Goal: Transaction & Acquisition: Purchase product/service

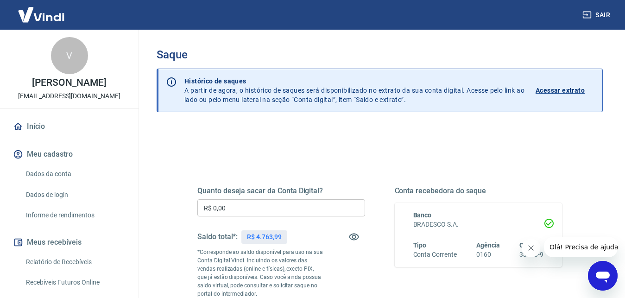
click at [265, 233] on p "R$ 4.763,99" at bounding box center [264, 237] width 34 height 10
click at [262, 200] on input "R$ 0,00" at bounding box center [281, 207] width 168 height 17
type input "R$ 4.760,00"
click at [528, 248] on icon "Fechar mensagem da empresa" at bounding box center [530, 247] width 7 height 7
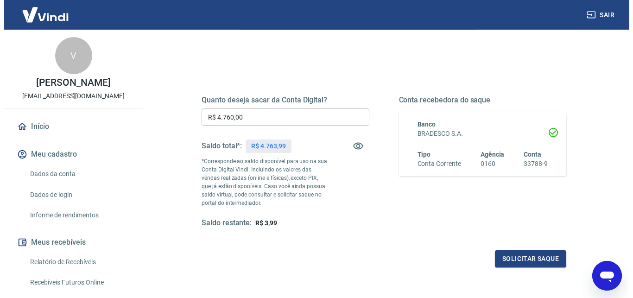
scroll to position [95, 0]
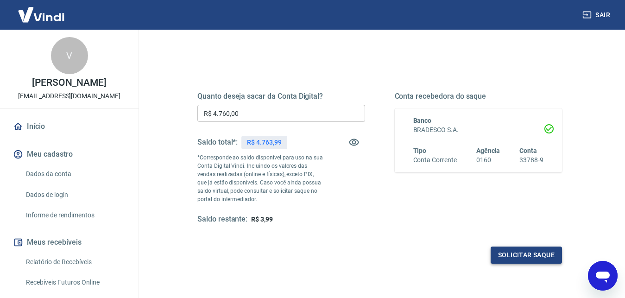
click at [519, 257] on button "Solicitar saque" at bounding box center [526, 254] width 71 height 17
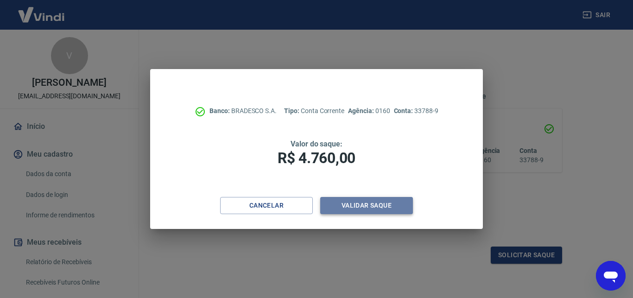
click at [364, 200] on button "Validar saque" at bounding box center [366, 205] width 93 height 17
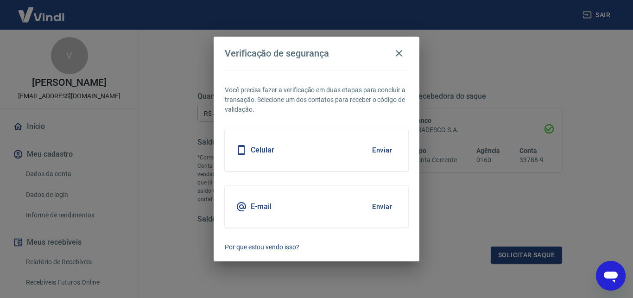
click at [384, 152] on button "Enviar" at bounding box center [382, 149] width 30 height 19
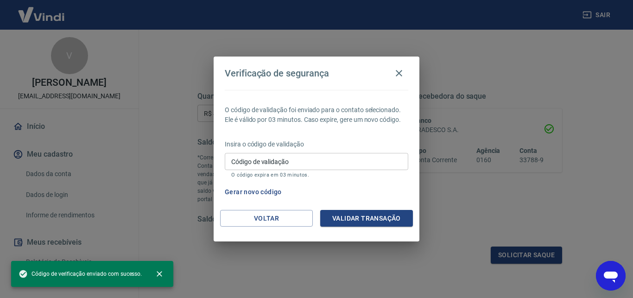
click at [350, 159] on input "Código de validação" at bounding box center [316, 161] width 183 height 17
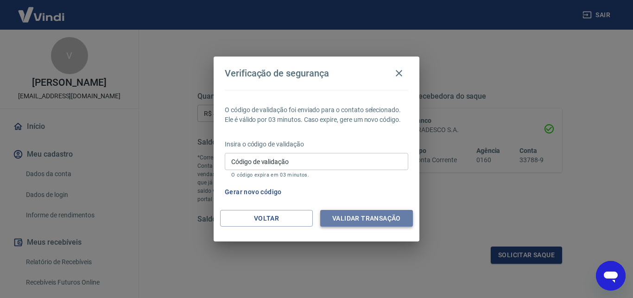
click at [354, 218] on button "Validar transação" at bounding box center [366, 218] width 93 height 17
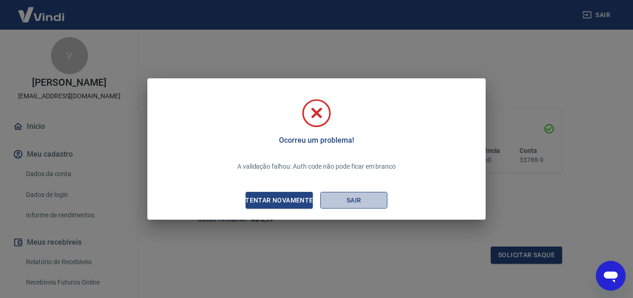
click at [353, 199] on button "Sair" at bounding box center [353, 200] width 67 height 17
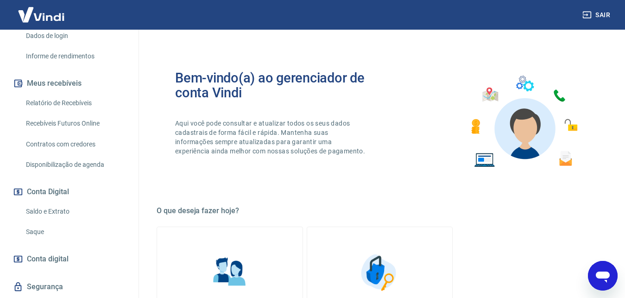
scroll to position [196, 0]
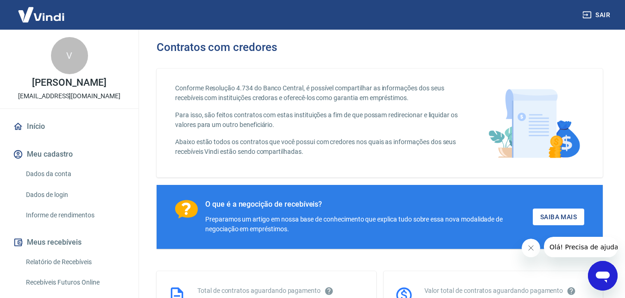
click at [69, 135] on link "Início" at bounding box center [69, 126] width 116 height 20
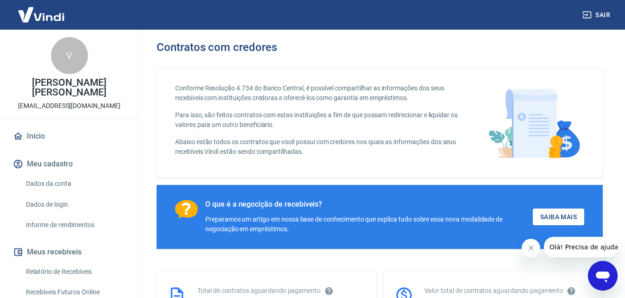
scroll to position [252, 0]
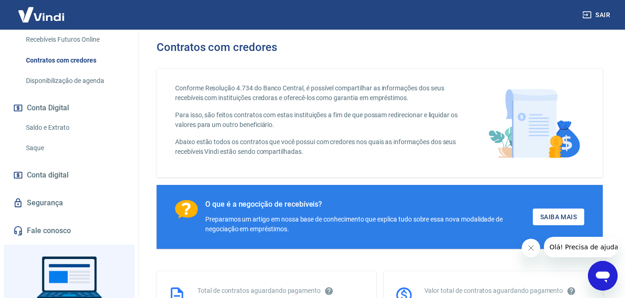
click at [42, 200] on link "Segurança" at bounding box center [69, 203] width 116 height 20
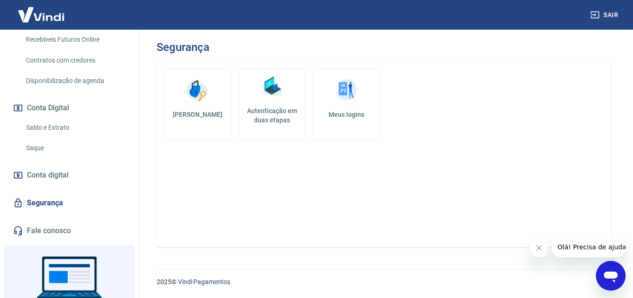
click at [277, 108] on h5 "Autenticação em duas etapas" at bounding box center [272, 115] width 59 height 19
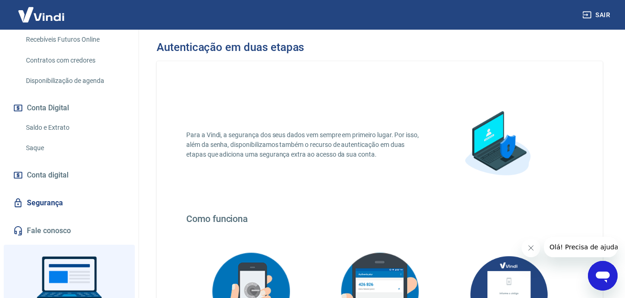
click at [531, 248] on icon "Fechar mensagem da empresa" at bounding box center [530, 248] width 5 height 5
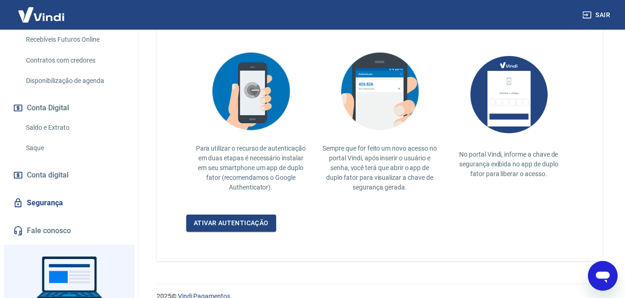
scroll to position [215, 0]
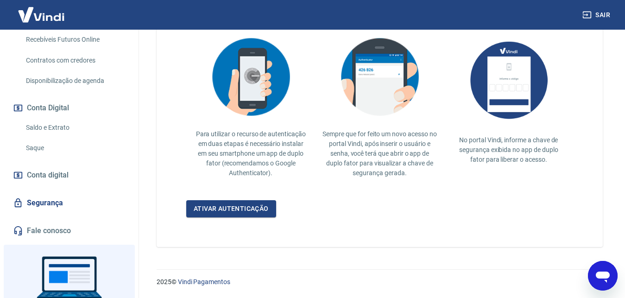
click at [624, 295] on div "2025 © Vindi Pagamentos" at bounding box center [379, 278] width 491 height 40
click at [624, 294] on div "2025 © Vindi Pagamentos" at bounding box center [379, 278] width 491 height 40
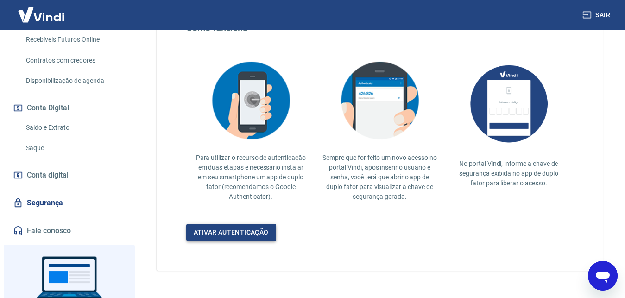
click at [226, 233] on link "Ativar autenticação" at bounding box center [231, 232] width 90 height 17
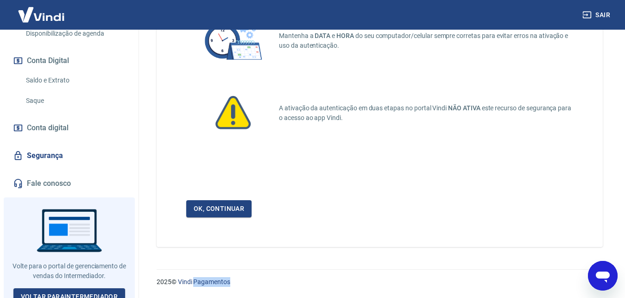
scroll to position [307, 0]
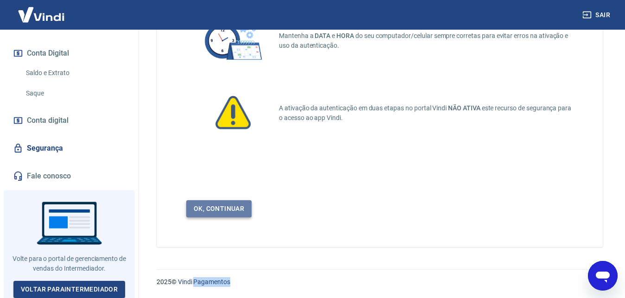
click at [226, 205] on link "Ok, continuar" at bounding box center [218, 208] width 65 height 17
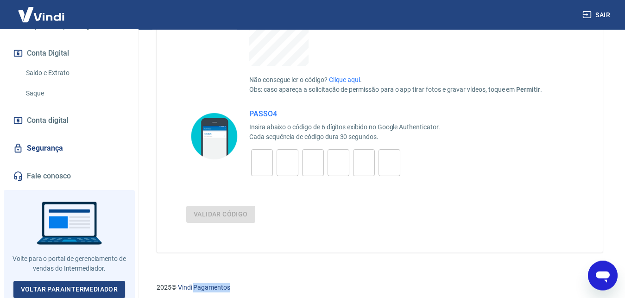
scroll to position [282, 0]
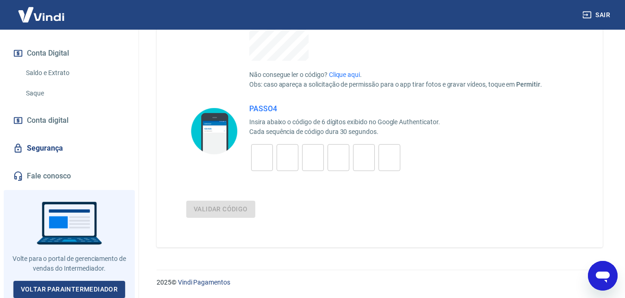
click at [262, 148] on input "tel" at bounding box center [262, 158] width 22 height 20
type input "1"
type input "4"
type input "7"
type input "1"
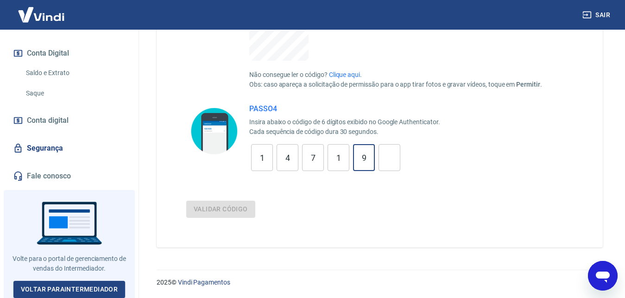
type input "9"
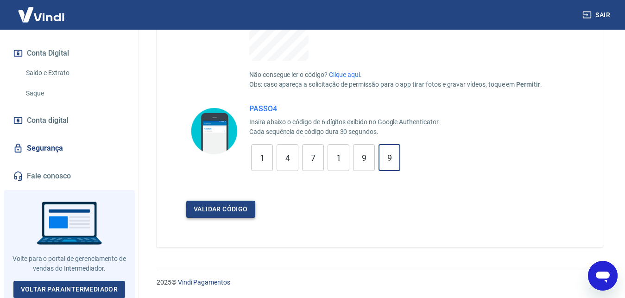
type input "9"
click at [209, 208] on button "Validar código" at bounding box center [220, 209] width 69 height 17
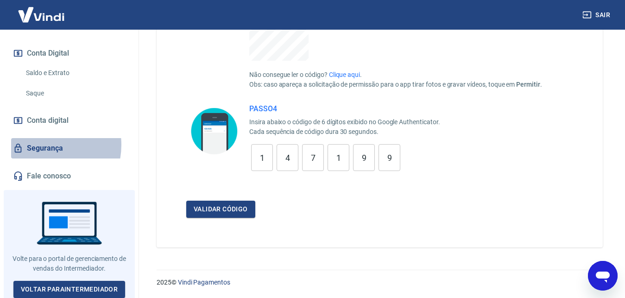
click at [41, 145] on link "Segurança" at bounding box center [69, 148] width 116 height 20
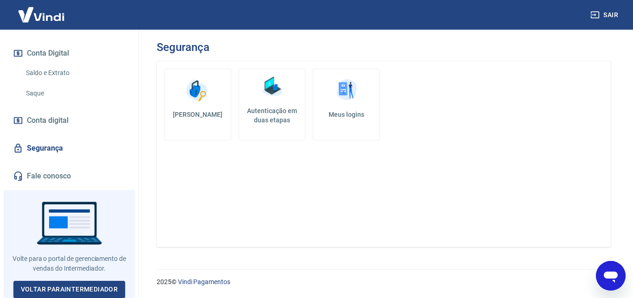
click at [334, 93] on img at bounding box center [347, 90] width 28 height 28
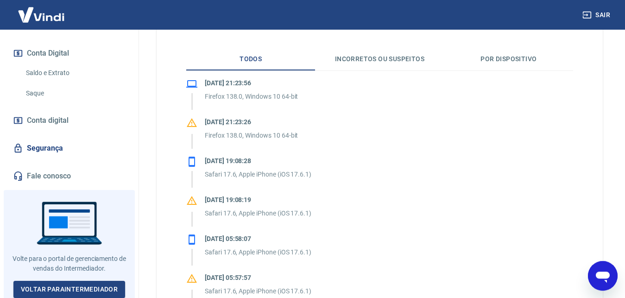
scroll to position [189, 0]
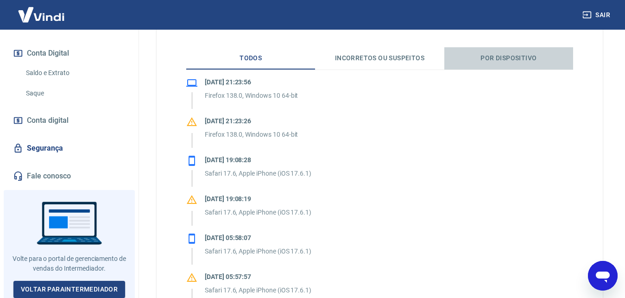
click at [488, 62] on button "Por dispositivo" at bounding box center [508, 58] width 129 height 22
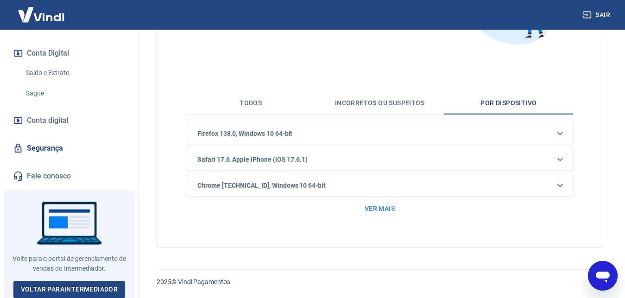
scroll to position [49, 0]
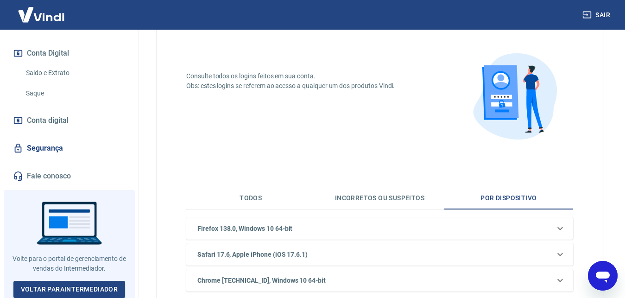
click at [379, 197] on button "Incorretos ou suspeitos" at bounding box center [379, 198] width 129 height 22
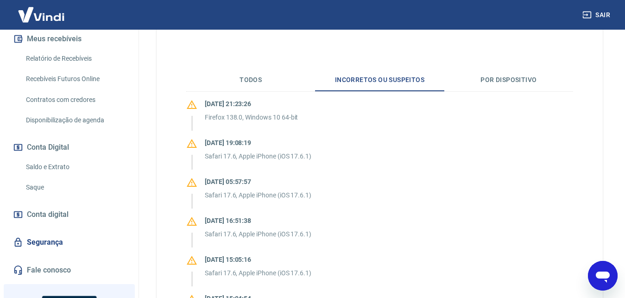
scroll to position [213, 0]
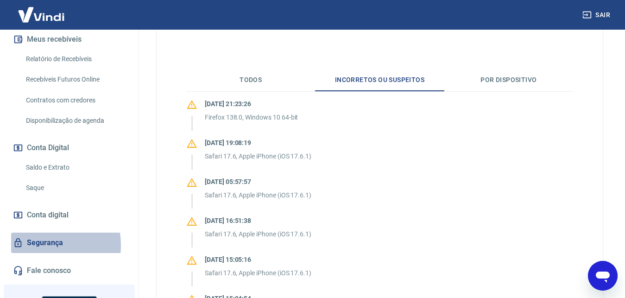
click at [44, 245] on link "Segurança" at bounding box center [69, 243] width 116 height 20
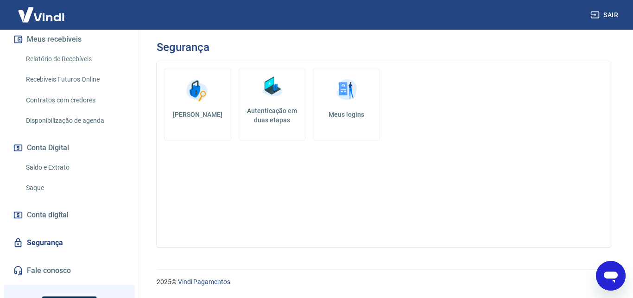
click at [207, 103] on img at bounding box center [197, 90] width 28 height 28
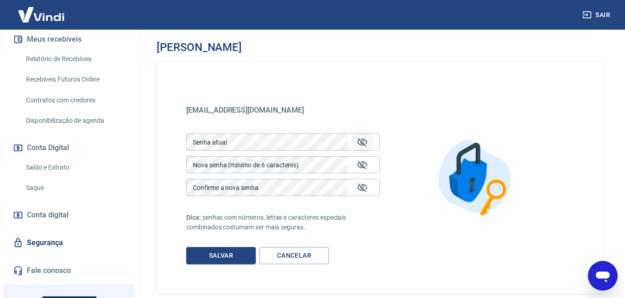
click at [365, 142] on icon "Mostrar/esconder senha" at bounding box center [362, 142] width 11 height 11
click at [365, 164] on icon "Mostrar/esconder senha" at bounding box center [362, 164] width 11 height 11
click at [362, 183] on icon "Mostrar/esconder senha" at bounding box center [362, 187] width 11 height 11
click at [52, 210] on span "Conta digital" at bounding box center [48, 214] width 42 height 13
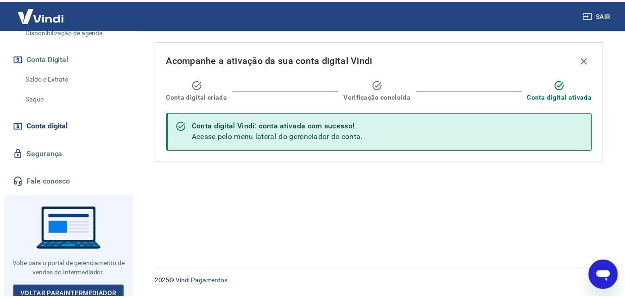
scroll to position [307, 0]
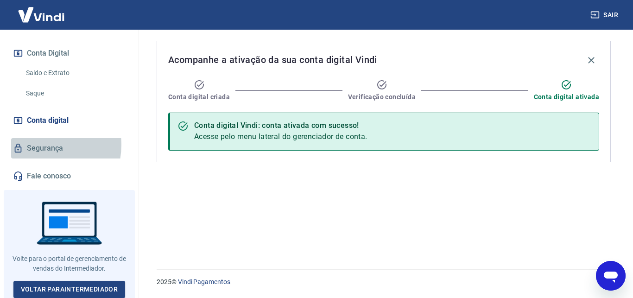
click at [40, 145] on link "Segurança" at bounding box center [69, 148] width 116 height 20
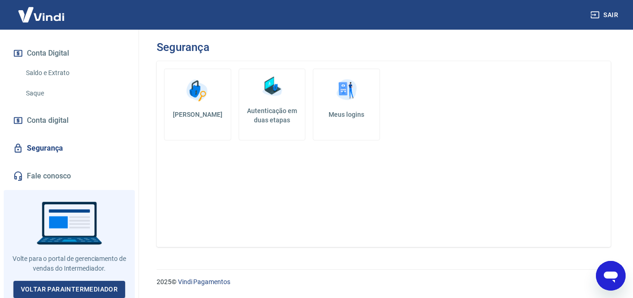
click at [285, 97] on img at bounding box center [272, 87] width 28 height 28
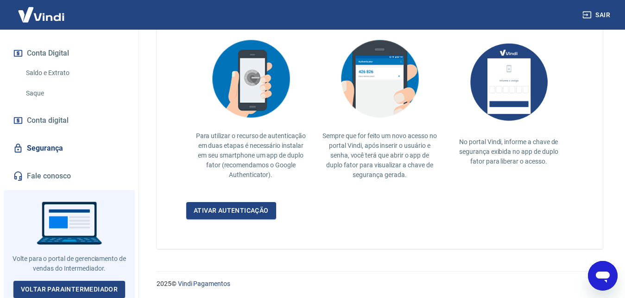
scroll to position [215, 0]
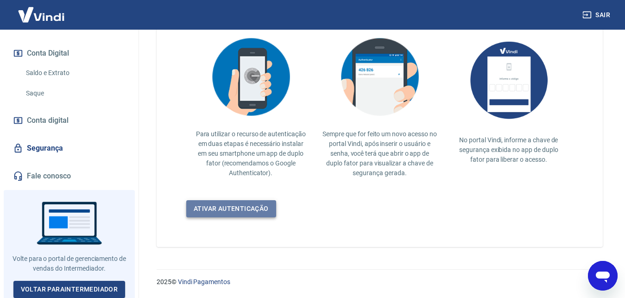
click at [242, 211] on link "Ativar autenticação" at bounding box center [231, 208] width 90 height 17
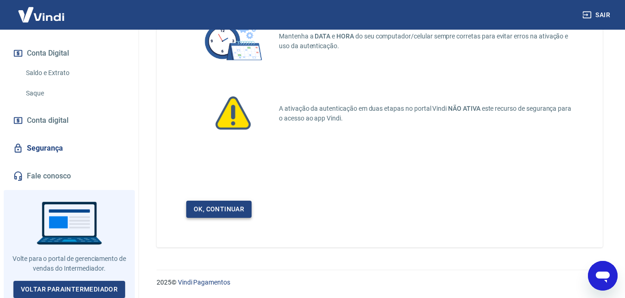
click at [240, 204] on link "Ok, continuar" at bounding box center [218, 209] width 65 height 17
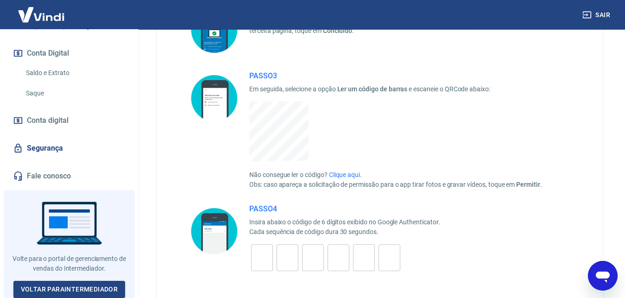
scroll to position [188, 0]
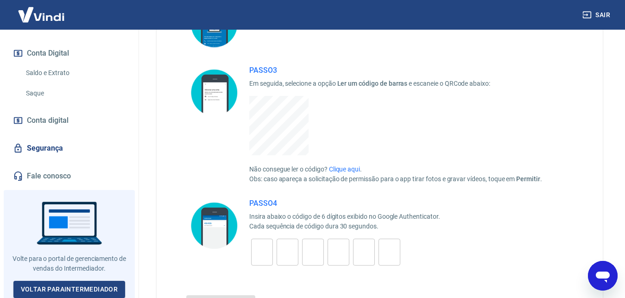
click at [259, 246] on input "tel" at bounding box center [262, 252] width 22 height 20
type input "9"
type input "7"
type input "6"
type input "5"
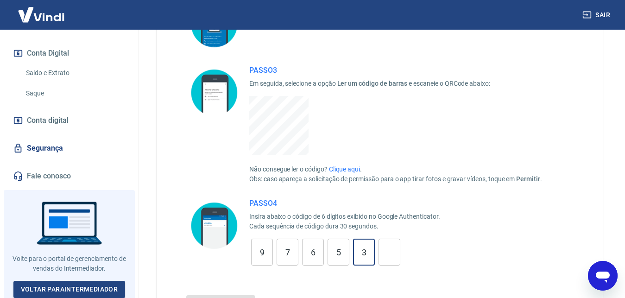
type input "3"
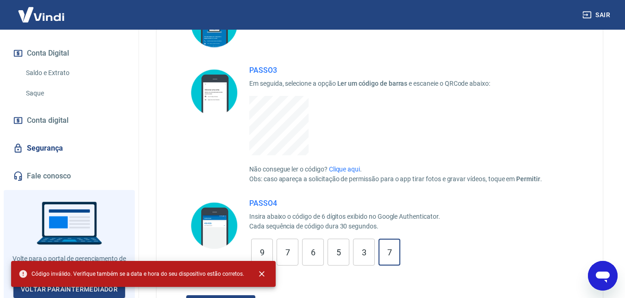
type input "7"
type input "3"
type input "5"
type input "6"
type input "7"
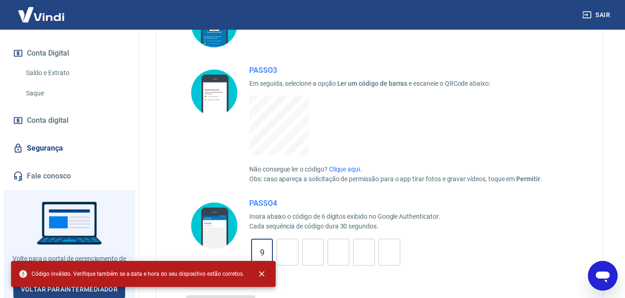
type input "9"
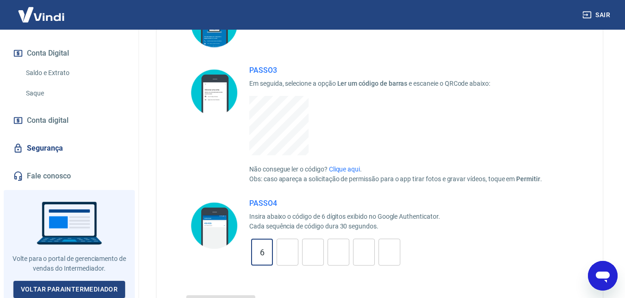
type input "6"
type input "4"
type input "9"
type input "0"
type input "9"
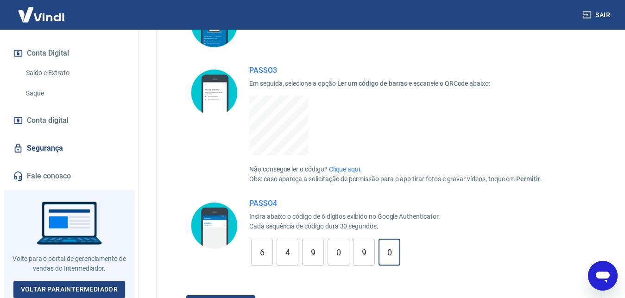
type input "0"
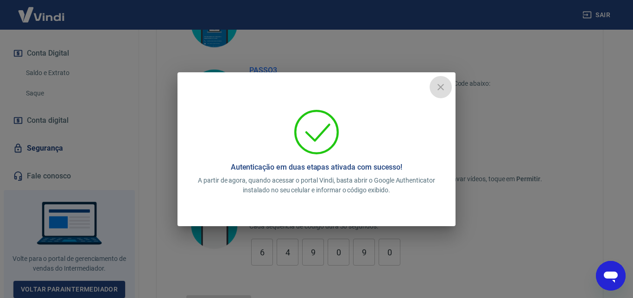
click at [442, 86] on icon "close" at bounding box center [440, 87] width 6 height 6
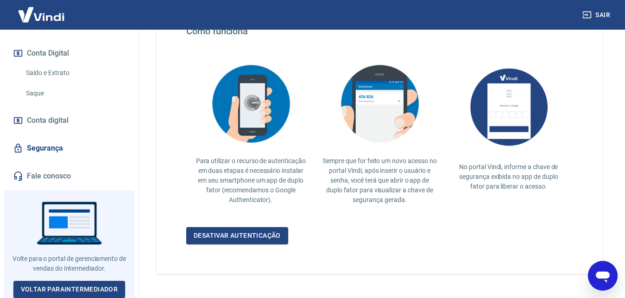
click at [33, 92] on link "Saque" at bounding box center [74, 93] width 105 height 19
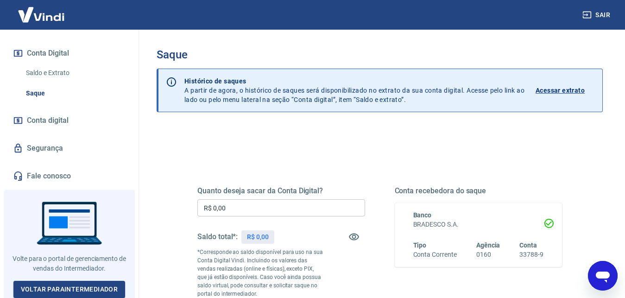
click at [240, 201] on input "R$ 0,00" at bounding box center [281, 207] width 168 height 17
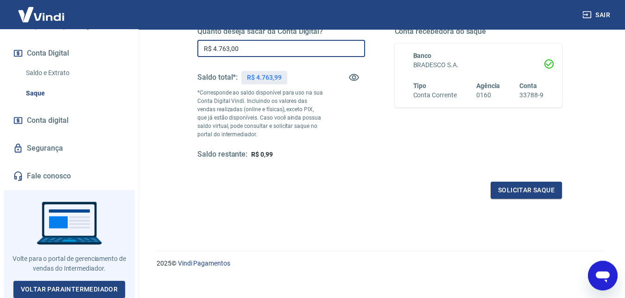
scroll to position [165, 0]
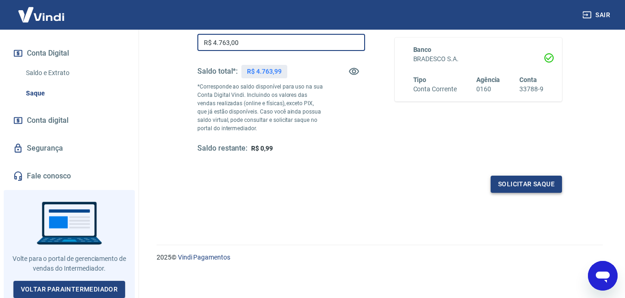
type input "R$ 4.763,00"
click at [501, 186] on button "Solicitar saque" at bounding box center [526, 184] width 71 height 17
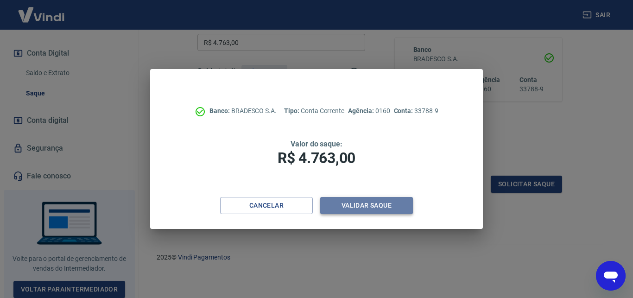
click at [361, 205] on button "Validar saque" at bounding box center [366, 205] width 93 height 17
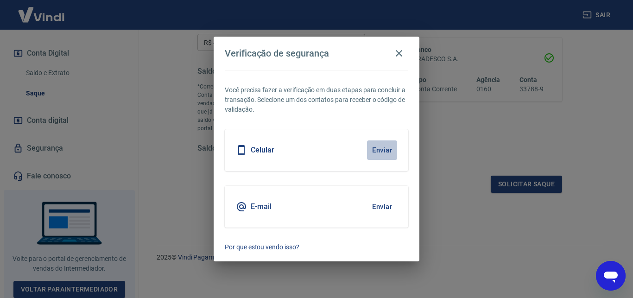
click at [384, 149] on button "Enviar" at bounding box center [382, 149] width 30 height 19
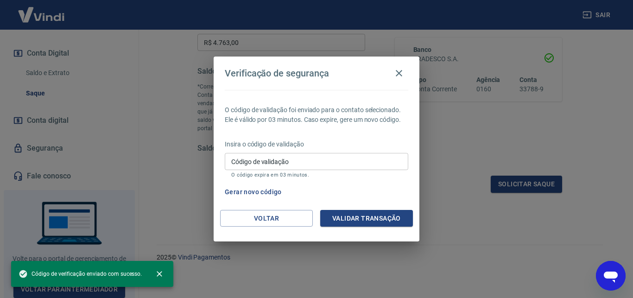
click at [375, 151] on div "Insira o código de validação Código de validação Código de validação O código e…" at bounding box center [316, 159] width 183 height 40
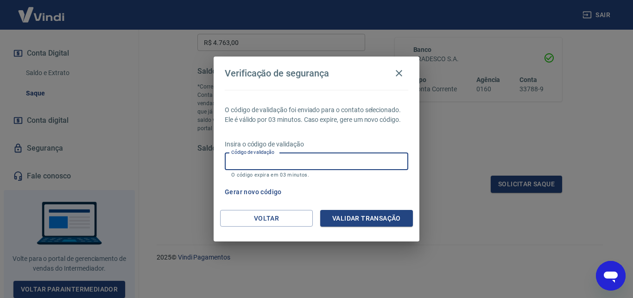
click at [358, 164] on input "Código de validação" at bounding box center [316, 161] width 183 height 17
click at [348, 159] on input "Código de validação" at bounding box center [316, 161] width 183 height 17
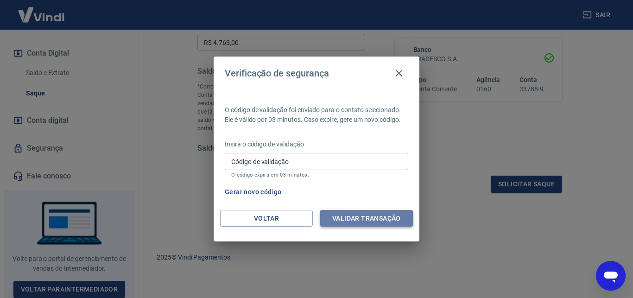
click at [365, 218] on button "Validar transação" at bounding box center [366, 218] width 93 height 17
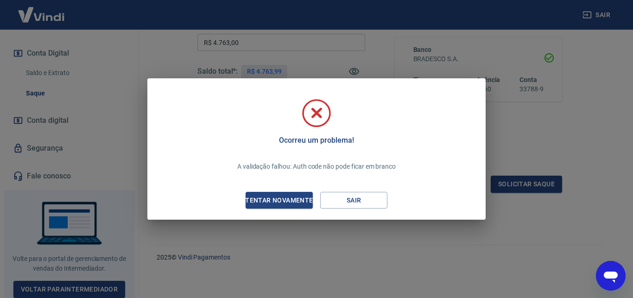
click at [297, 191] on div "Ocorreu um problema! A validação falhou: Auth code não pode ficar em branco Ten…" at bounding box center [316, 150] width 323 height 123
click at [283, 198] on div "Tentar novamente" at bounding box center [279, 201] width 90 height 12
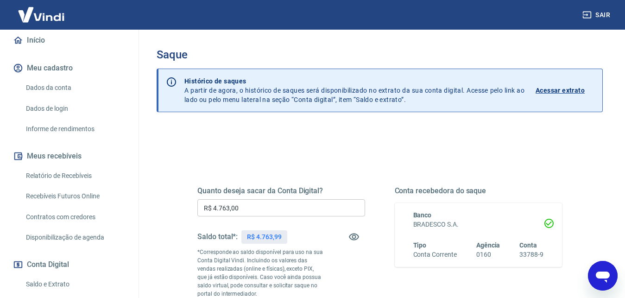
scroll to position [71, 0]
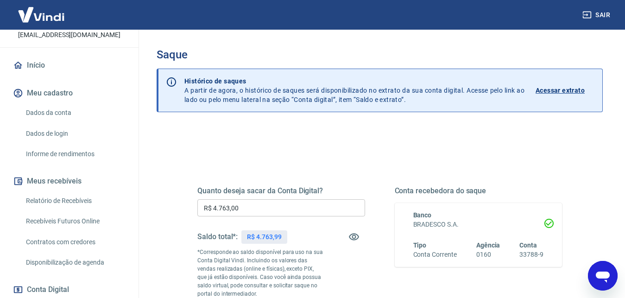
click at [50, 133] on link "Dados de login" at bounding box center [74, 133] width 105 height 19
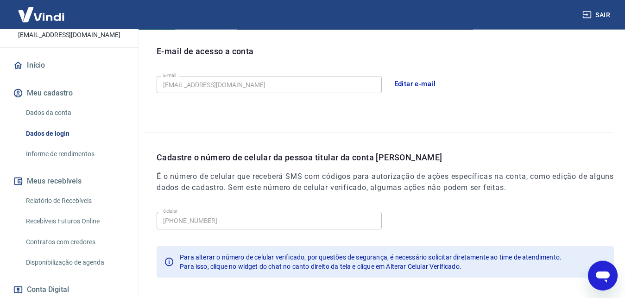
scroll to position [260, 0]
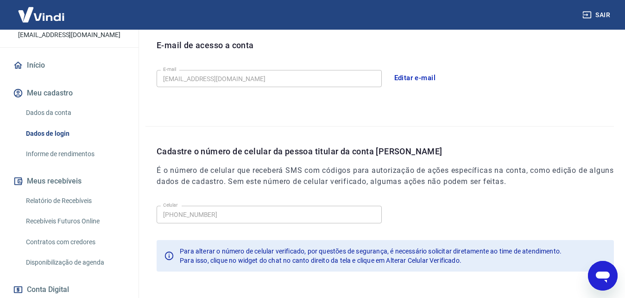
click at [413, 77] on button "Editar e-mail" at bounding box center [415, 77] width 52 height 19
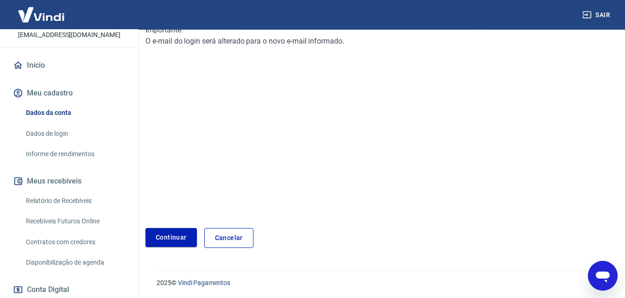
scroll to position [138, 0]
click at [178, 238] on link "Continuar" at bounding box center [170, 236] width 51 height 19
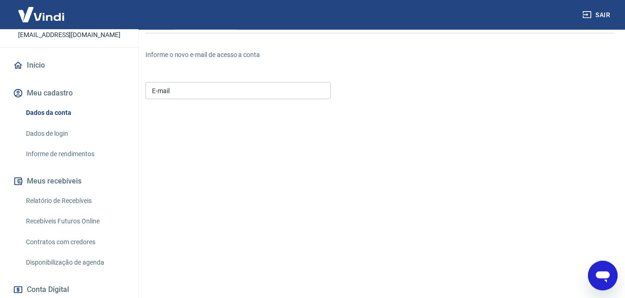
scroll to position [62, 0]
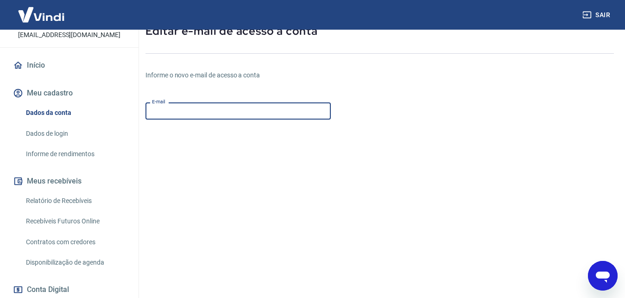
click at [214, 107] on input "E-mail" at bounding box center [237, 110] width 185 height 17
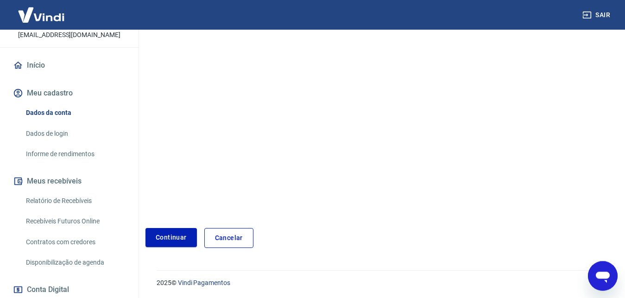
scroll to position [156, 0]
type input "vanessadarochaalmeida@gmail.com"
click at [182, 234] on button "Continuar" at bounding box center [170, 236] width 51 height 19
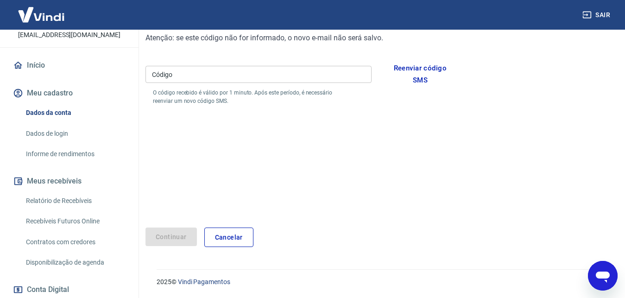
scroll to position [129, 0]
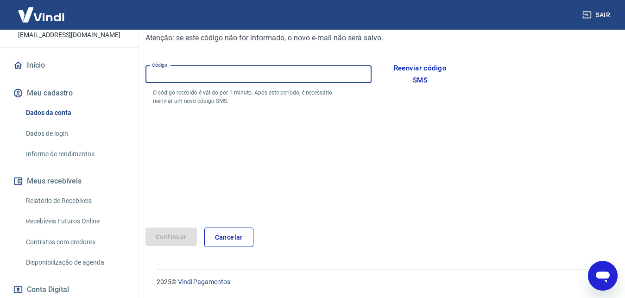
click at [175, 73] on input "Código" at bounding box center [258, 74] width 226 height 17
type input "869552"
click at [174, 236] on button "Continuar" at bounding box center [170, 236] width 51 height 19
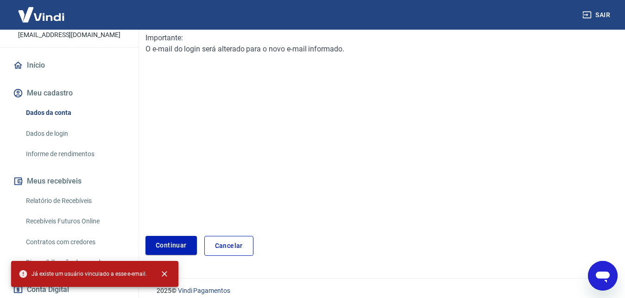
scroll to position [138, 0]
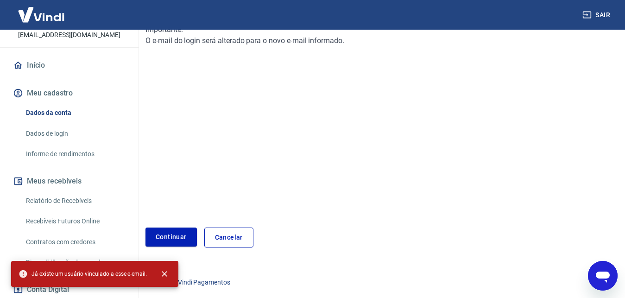
click at [174, 236] on link "Continuar" at bounding box center [170, 236] width 51 height 19
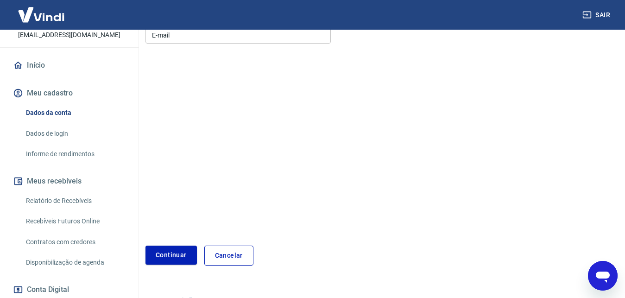
scroll to position [156, 0]
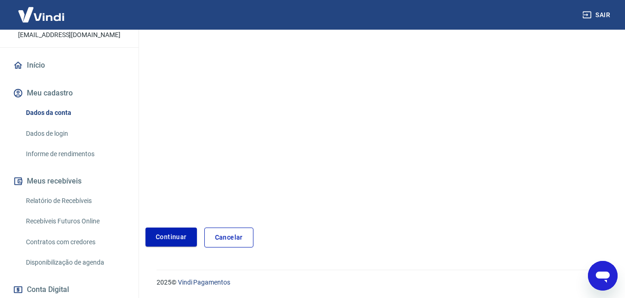
click at [174, 236] on button "Continuar" at bounding box center [170, 236] width 51 height 19
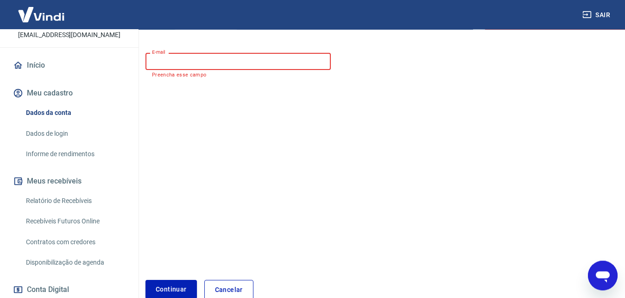
scroll to position [85, 0]
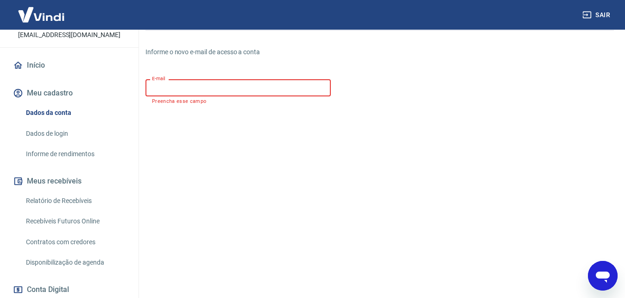
click at [240, 92] on input "E-mail" at bounding box center [237, 87] width 185 height 17
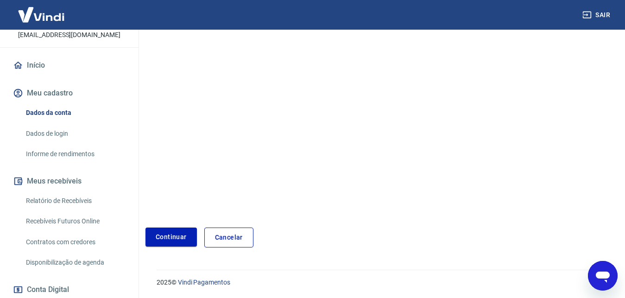
scroll to position [156, 0]
type input "vanessadarochaalmeida@gmail.com"
click at [172, 233] on button "Continuar" at bounding box center [170, 236] width 51 height 19
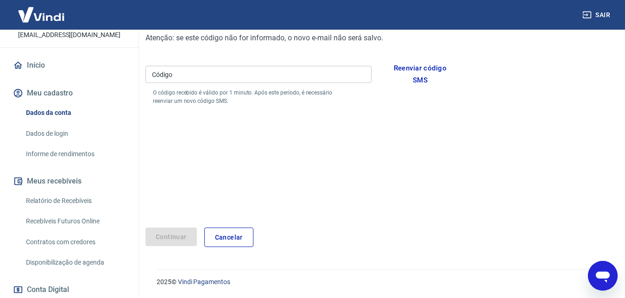
scroll to position [129, 0]
click at [214, 77] on input "Código" at bounding box center [258, 74] width 226 height 17
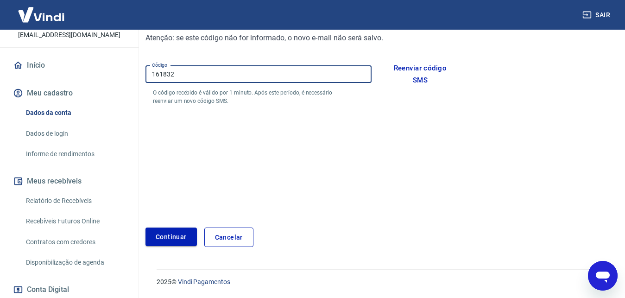
type input "161832"
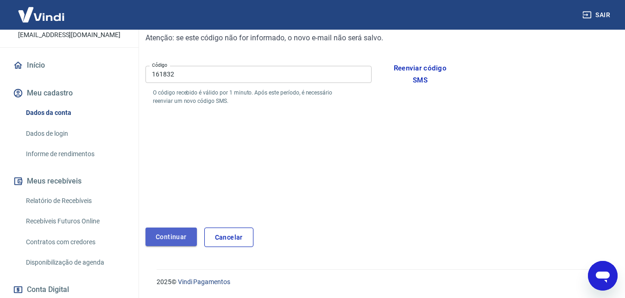
click at [173, 240] on button "Continuar" at bounding box center [170, 236] width 51 height 19
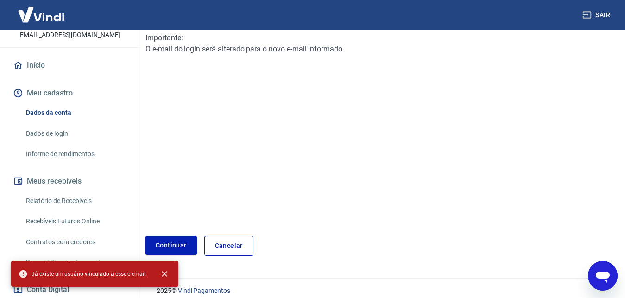
scroll to position [138, 0]
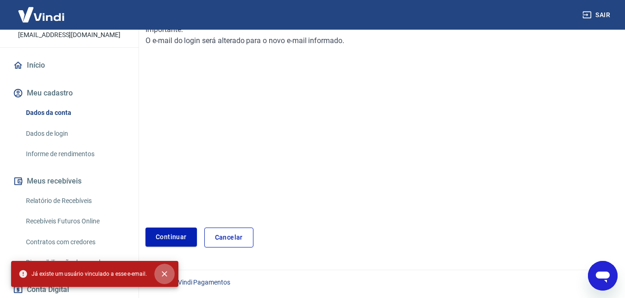
click at [164, 275] on icon "close" at bounding box center [165, 274] width 6 height 6
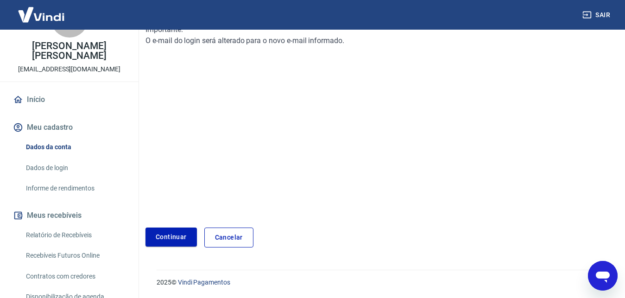
scroll to position [0, 0]
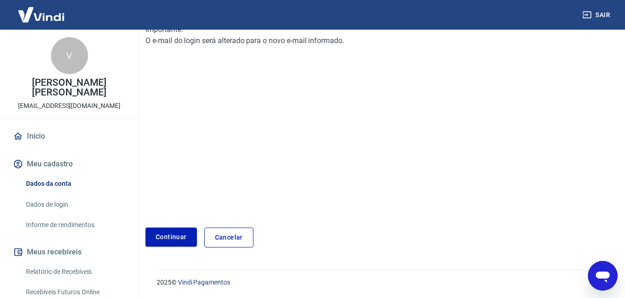
click at [70, 105] on p "[EMAIL_ADDRESS][DOMAIN_NAME]" at bounding box center [69, 106] width 102 height 10
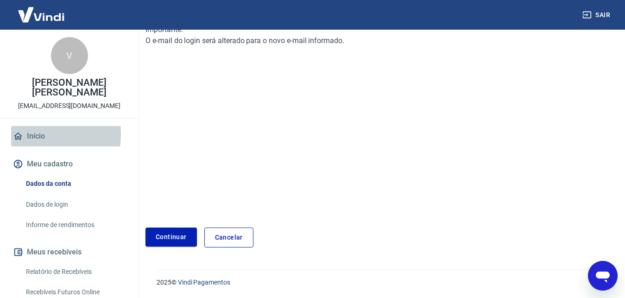
click at [33, 134] on link "Início" at bounding box center [69, 136] width 116 height 20
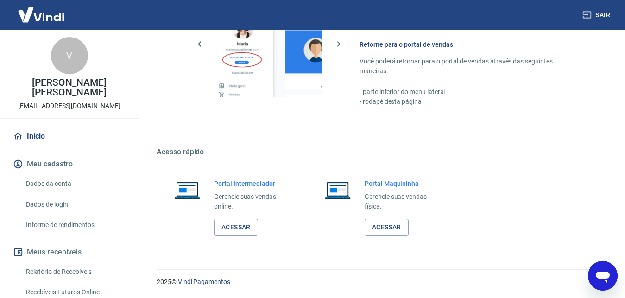
scroll to position [462, 0]
click at [224, 226] on link "Acessar" at bounding box center [236, 227] width 44 height 17
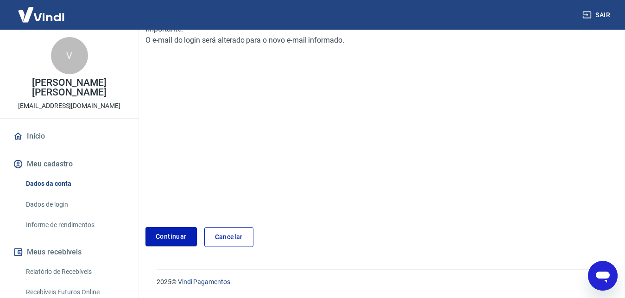
scroll to position [138, 0]
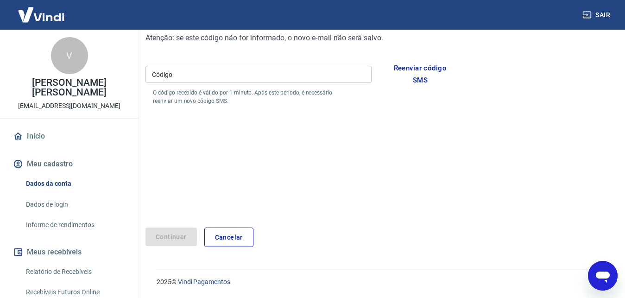
scroll to position [120, 0]
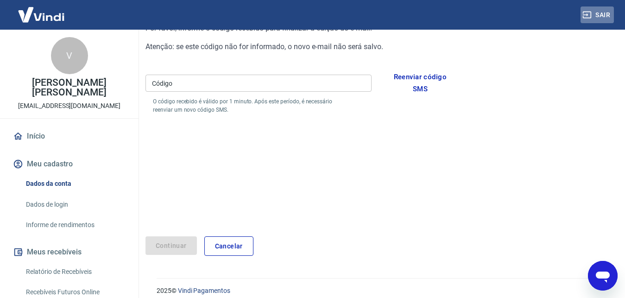
click at [588, 15] on icon "button" at bounding box center [586, 14] width 9 height 9
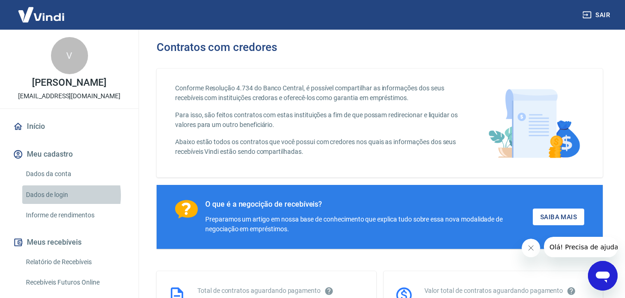
click at [52, 204] on link "Dados de login" at bounding box center [74, 194] width 105 height 19
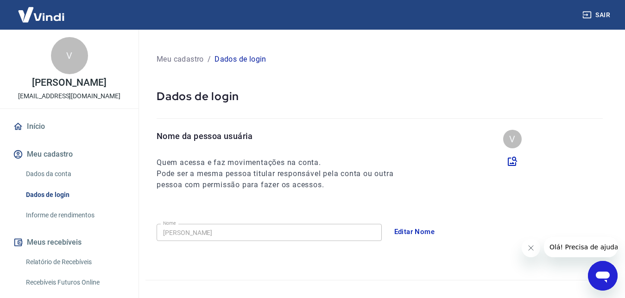
click at [515, 160] on html "Sair V [PERSON_NAME] [EMAIL_ADDRESS][DOMAIN_NAME] Início Meu cadastro Dados da …" at bounding box center [312, 149] width 625 height 298
click at [531, 246] on icon "Fechar mensagem da empresa" at bounding box center [530, 247] width 7 height 7
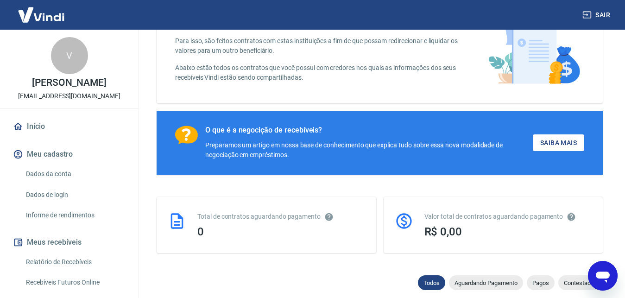
scroll to position [95, 0]
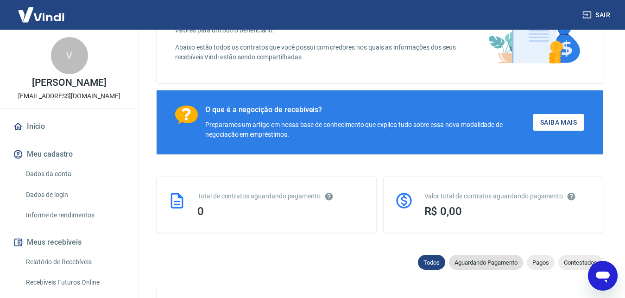
click at [458, 258] on div "Aguardando Pagamento" at bounding box center [486, 262] width 74 height 15
click at [538, 262] on span "Pagos" at bounding box center [541, 262] width 28 height 7
click at [568, 263] on span "Contestados" at bounding box center [580, 262] width 44 height 7
select select "rejected"
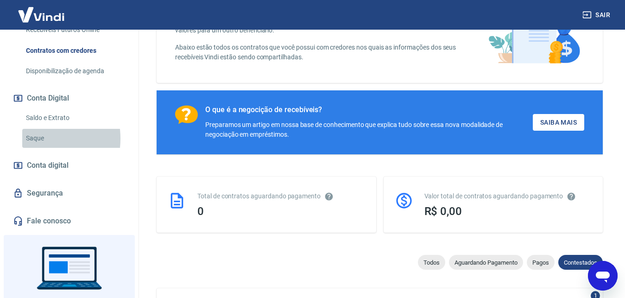
click at [32, 148] on link "Saque" at bounding box center [74, 138] width 105 height 19
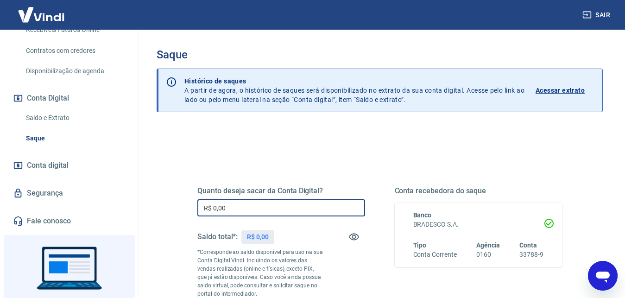
click at [230, 213] on input "R$ 0,00" at bounding box center [281, 207] width 168 height 17
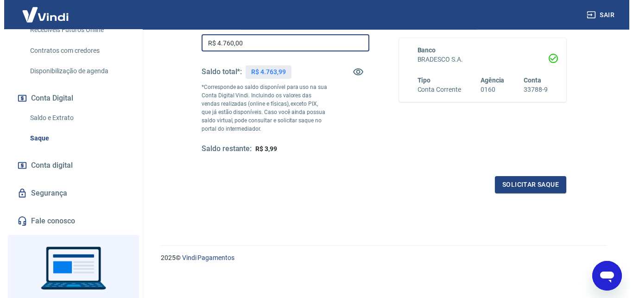
scroll to position [169, 0]
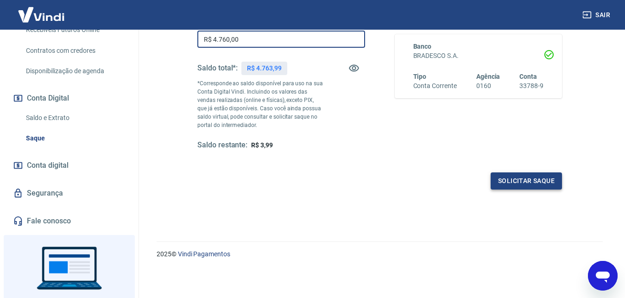
type input "R$ 4.760,00"
click at [535, 180] on button "Solicitar saque" at bounding box center [526, 180] width 71 height 17
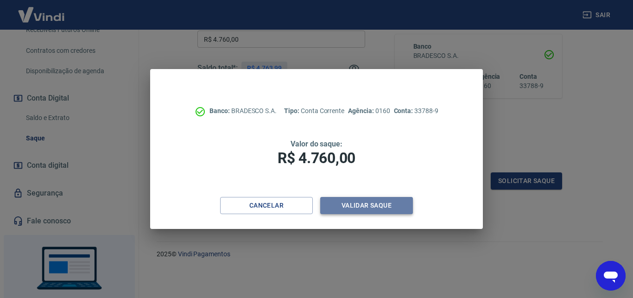
click at [389, 201] on button "Validar saque" at bounding box center [366, 205] width 93 height 17
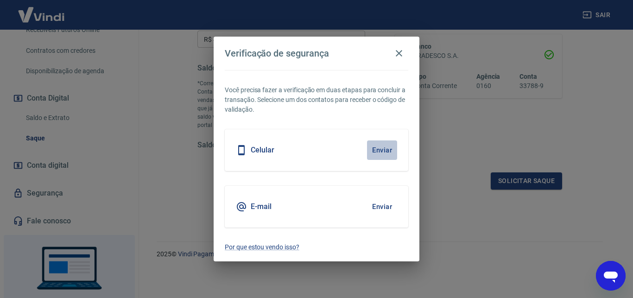
click at [376, 152] on button "Enviar" at bounding box center [382, 149] width 30 height 19
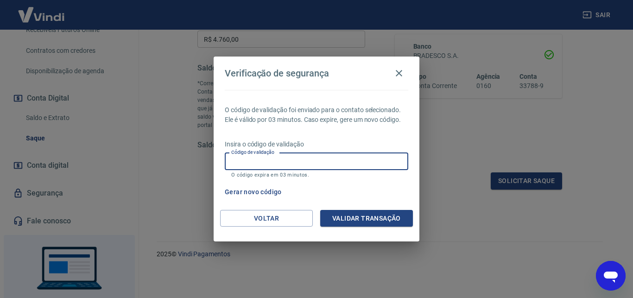
click at [368, 156] on input "Código de validação" at bounding box center [316, 161] width 183 height 17
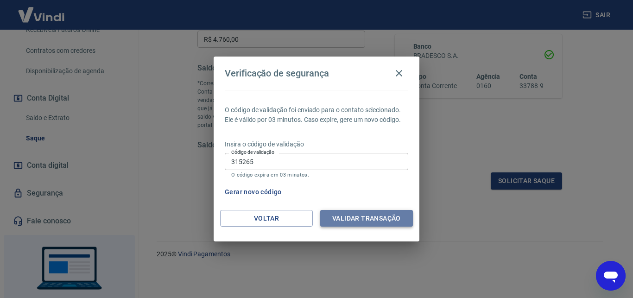
click at [355, 218] on button "Validar transação" at bounding box center [366, 218] width 93 height 17
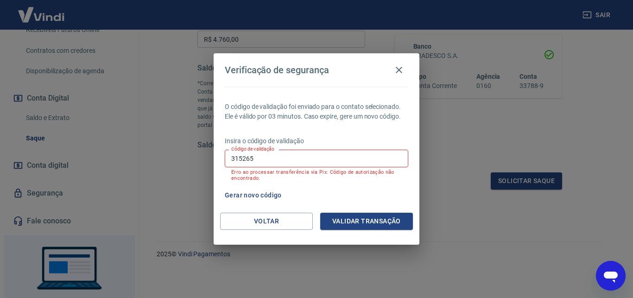
click at [264, 196] on button "Gerar novo código" at bounding box center [253, 195] width 64 height 17
click at [258, 156] on input "315265" at bounding box center [316, 158] width 183 height 17
type input "161832"
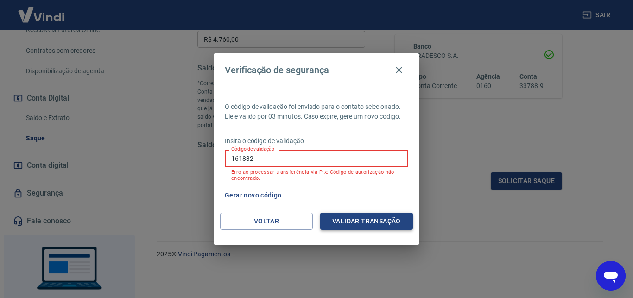
click at [334, 214] on button "Validar transação" at bounding box center [366, 221] width 93 height 17
click at [398, 68] on icon "button" at bounding box center [398, 69] width 11 height 11
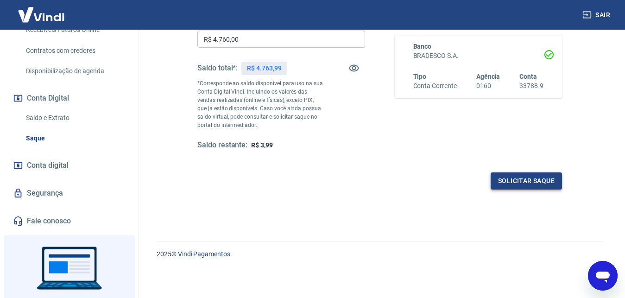
click at [535, 174] on button "Solicitar saque" at bounding box center [526, 180] width 71 height 17
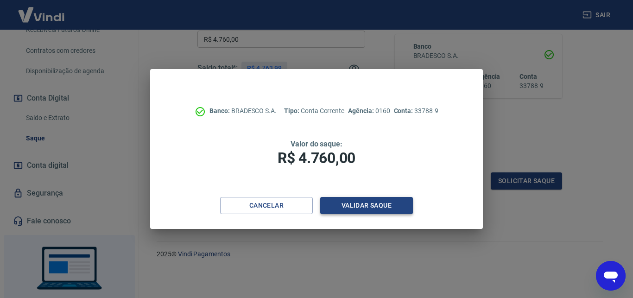
click at [392, 207] on button "Validar saque" at bounding box center [366, 205] width 93 height 17
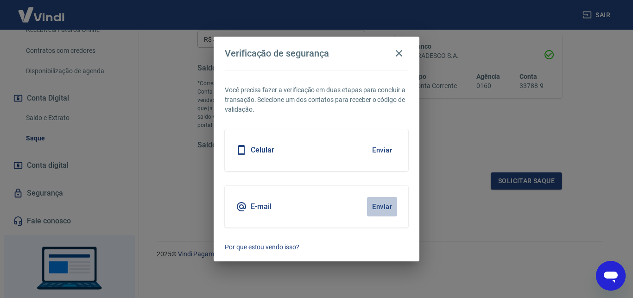
click at [376, 207] on button "Enviar" at bounding box center [382, 206] width 30 height 19
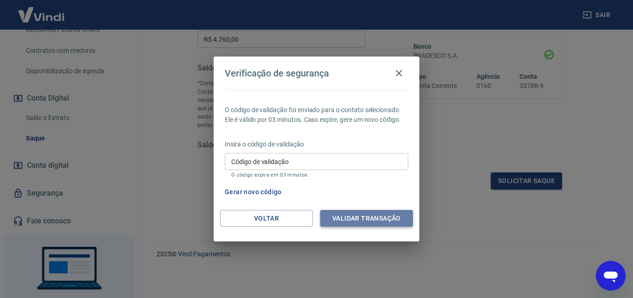
click at [375, 218] on button "Validar transação" at bounding box center [366, 218] width 93 height 17
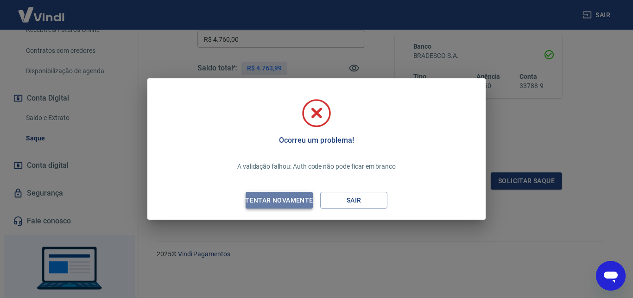
click at [289, 196] on div "Tentar novamente" at bounding box center [279, 201] width 90 height 12
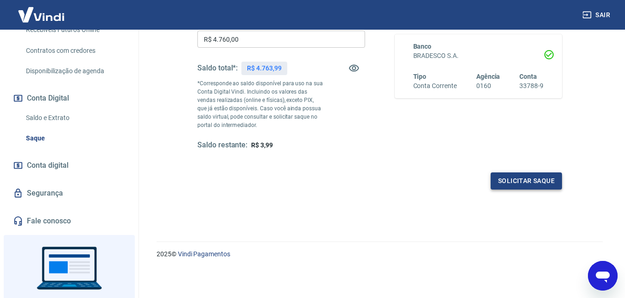
click at [516, 179] on button "Solicitar saque" at bounding box center [526, 180] width 71 height 17
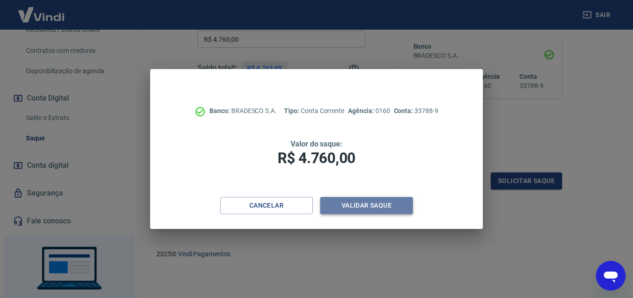
click at [392, 210] on button "Validar saque" at bounding box center [366, 205] width 93 height 17
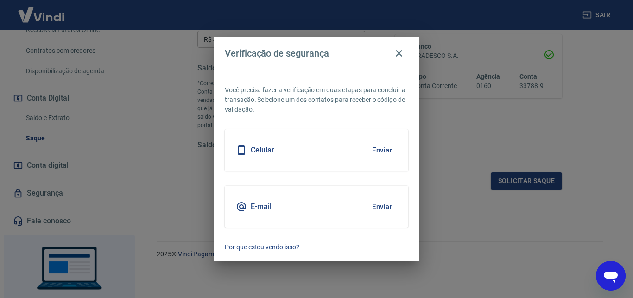
click at [271, 145] on h5 "Celular" at bounding box center [263, 149] width 24 height 9
click at [356, 152] on div "Celular Enviar" at bounding box center [316, 150] width 183 height 42
click at [379, 150] on button "Enviar" at bounding box center [382, 149] width 30 height 19
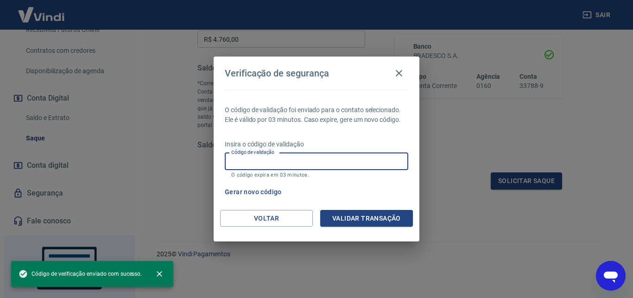
click at [325, 164] on input "Código de validação" at bounding box center [316, 161] width 183 height 17
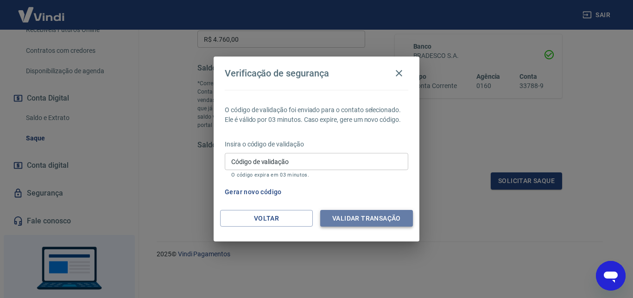
click at [340, 219] on button "Validar transação" at bounding box center [366, 218] width 93 height 17
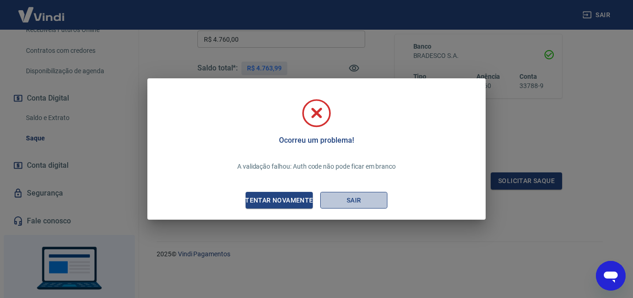
click at [347, 198] on button "Sair" at bounding box center [353, 200] width 67 height 17
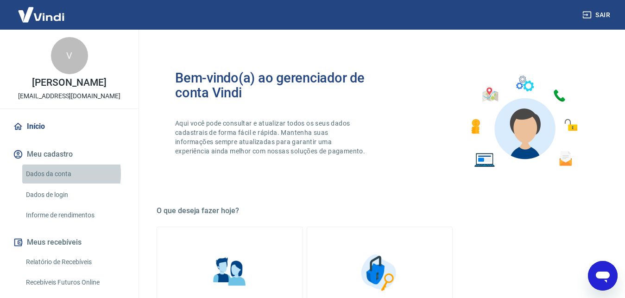
click at [51, 183] on link "Dados da conta" at bounding box center [74, 173] width 105 height 19
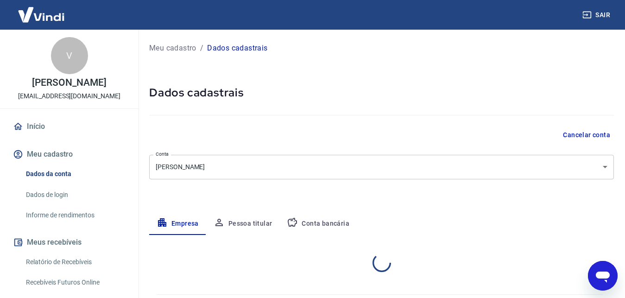
select select "SP"
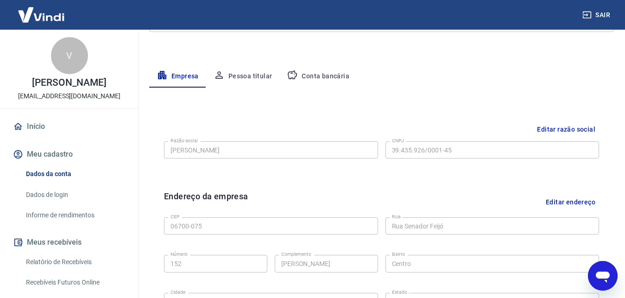
scroll to position [134, 0]
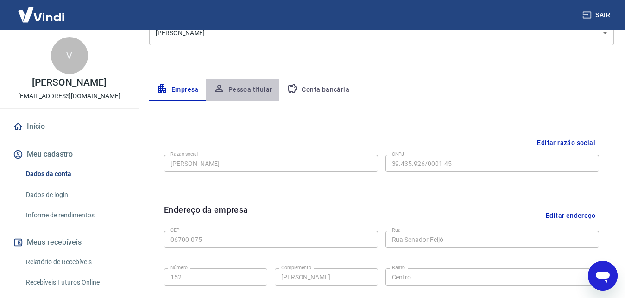
click at [265, 85] on button "Pessoa titular" at bounding box center [243, 90] width 74 height 22
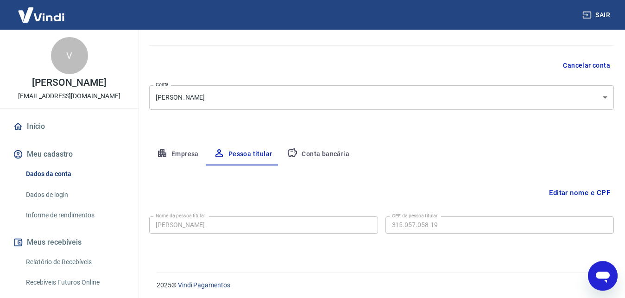
scroll to position [73, 0]
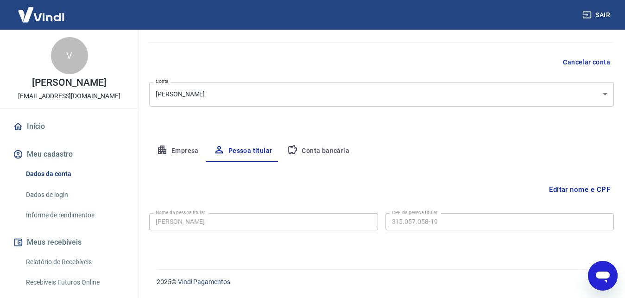
click at [334, 148] on button "Conta bancária" at bounding box center [317, 151] width 77 height 22
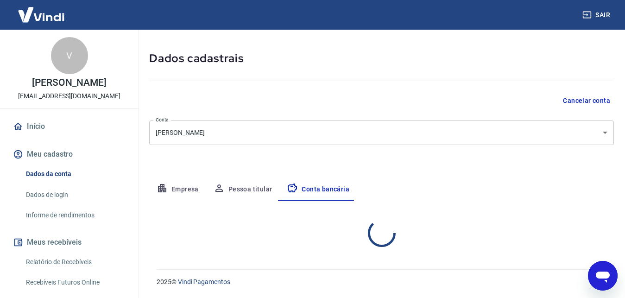
scroll to position [34, 0]
select select "1"
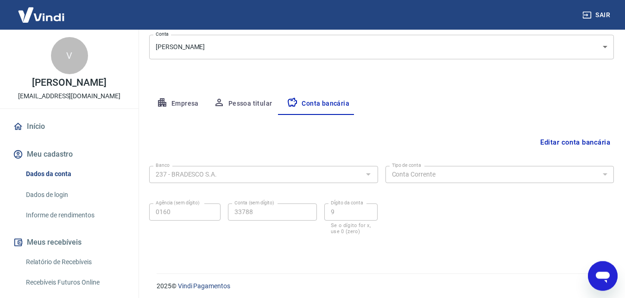
scroll to position [124, 0]
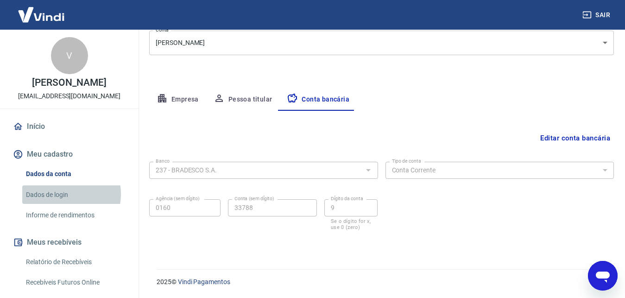
click at [61, 203] on link "Dados de login" at bounding box center [74, 194] width 105 height 19
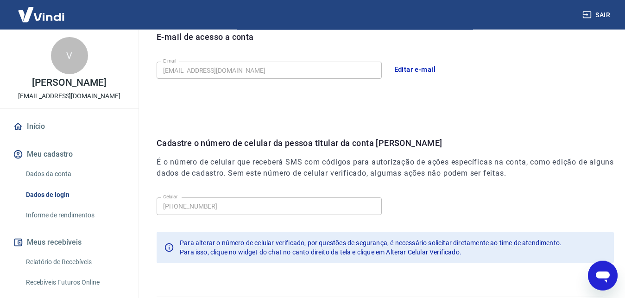
scroll to position [248, 0]
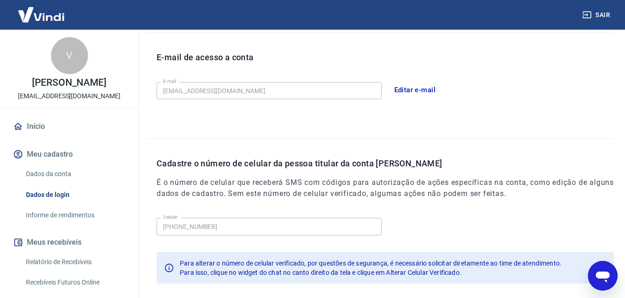
drag, startPoint x: 480, startPoint y: 185, endPoint x: 406, endPoint y: 229, distance: 85.7
click at [406, 229] on div "Cadastre o número de celular da pessoa titular da conta [PERSON_NAME] É o númer…" at bounding box center [379, 217] width 468 height 156
click at [406, 229] on div "Celular [PHONE_NUMBER] Celular" at bounding box center [385, 225] width 457 height 23
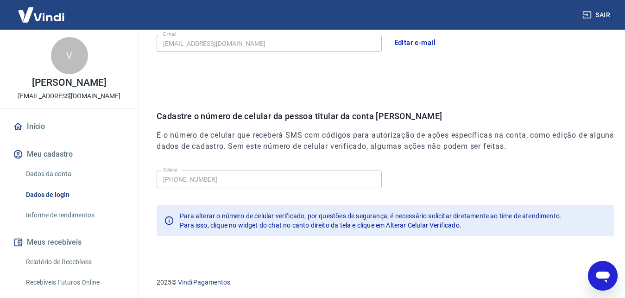
scroll to position [296, 0]
click at [601, 279] on icon "Abrir janela de mensagens" at bounding box center [602, 275] width 17 height 17
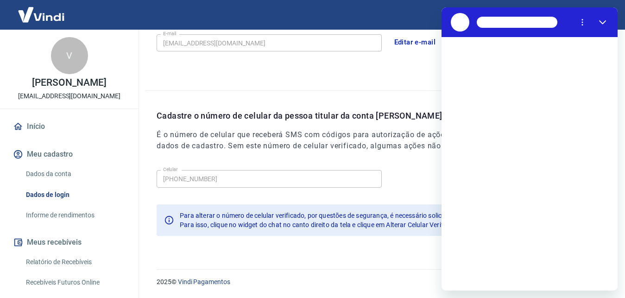
scroll to position [0, 0]
click at [601, 279] on div "Carregando conversa" at bounding box center [530, 163] width 176 height 253
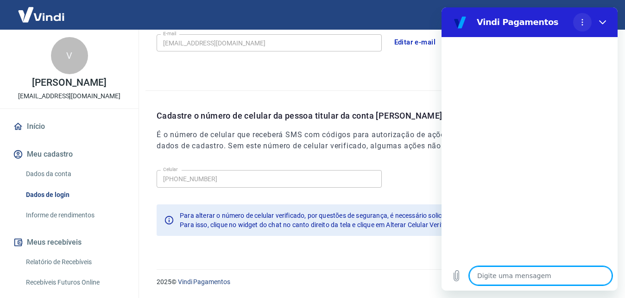
click at [581, 23] on icon "Menu de opções" at bounding box center [582, 22] width 7 height 7
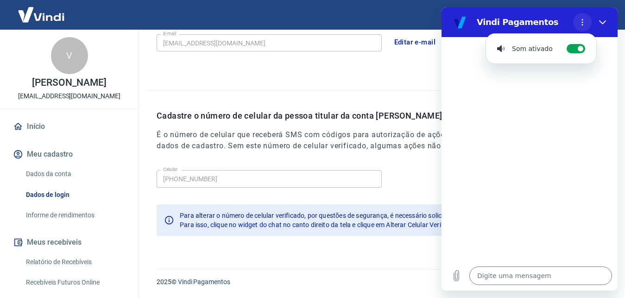
click at [581, 23] on icon "Menu de opções" at bounding box center [582, 22] width 7 height 7
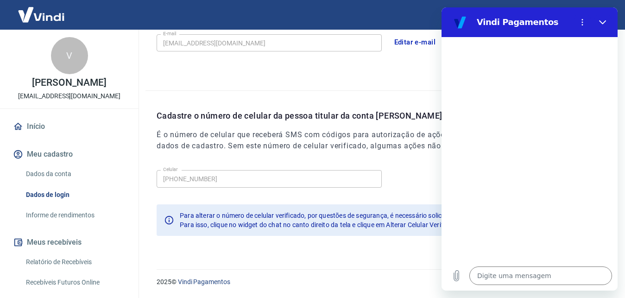
click at [603, 22] on icon "Fechar" at bounding box center [602, 22] width 7 height 7
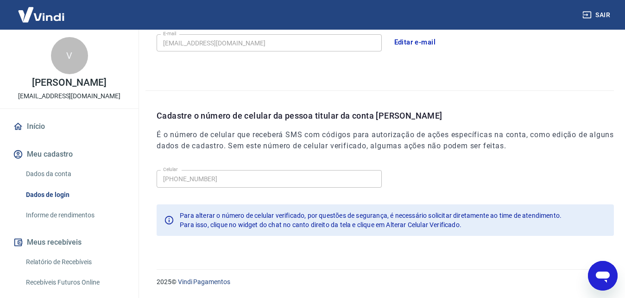
click at [599, 271] on icon "Abrir janela de mensagens" at bounding box center [602, 275] width 17 height 17
type textarea "x"
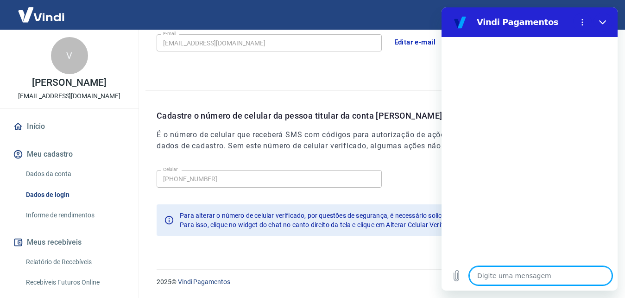
click at [538, 278] on textarea at bounding box center [540, 275] width 143 height 19
type textarea "a"
type textarea "x"
type textarea "al"
type textarea "x"
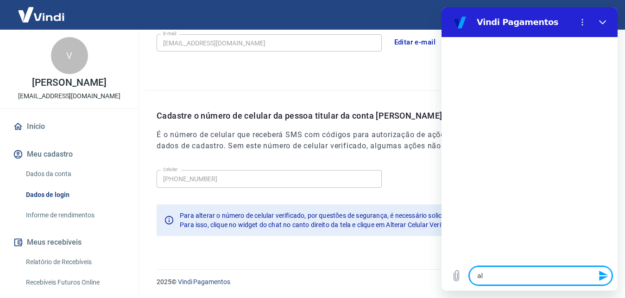
type textarea "alt"
type textarea "x"
type textarea "alte"
type textarea "x"
type textarea "alter"
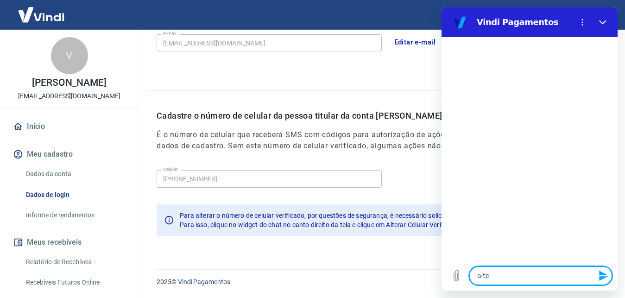
type textarea "x"
type textarea "altera"
type textarea "x"
type textarea "alterar"
type textarea "x"
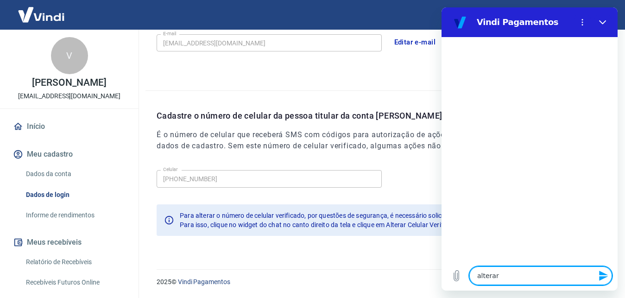
type textarea "alterar"
type textarea "x"
type textarea "alterar c"
type textarea "x"
type textarea "alterar ce"
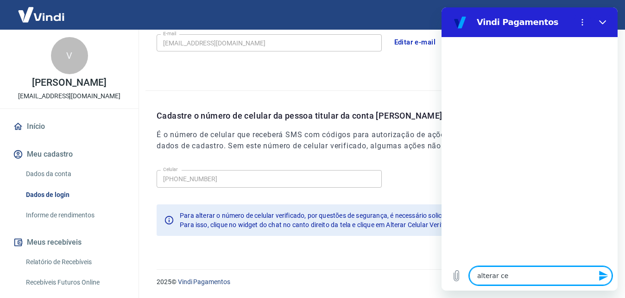
type textarea "x"
type textarea "alterar cel"
type textarea "x"
type textarea "alterar celu"
type textarea "x"
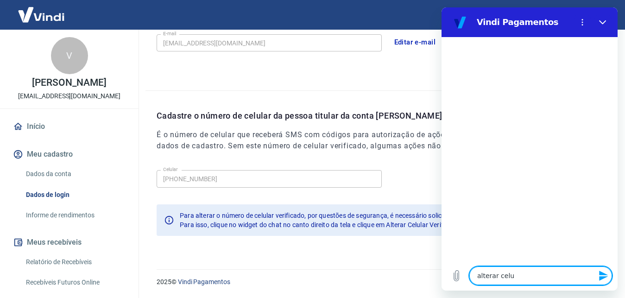
type textarea "alterar celul"
type textarea "x"
type textarea "alterar celula"
type textarea "x"
type textarea "alterar celular"
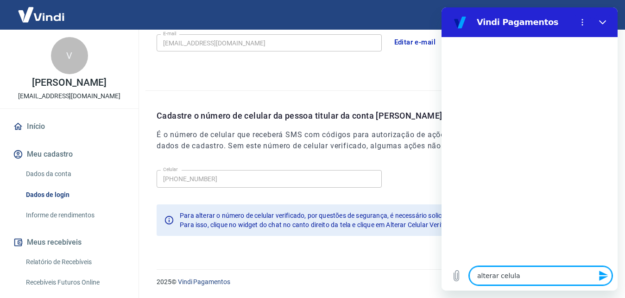
type textarea "x"
type textarea "alterar celularr"
type textarea "x"
type textarea "alterar celularr v"
type textarea "x"
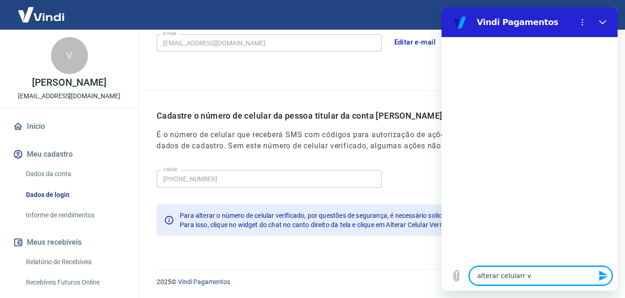
type textarea "alterar celularr"
type textarea "x"
type textarea "alterar celularr"
type textarea "x"
type textarea "alterar celular"
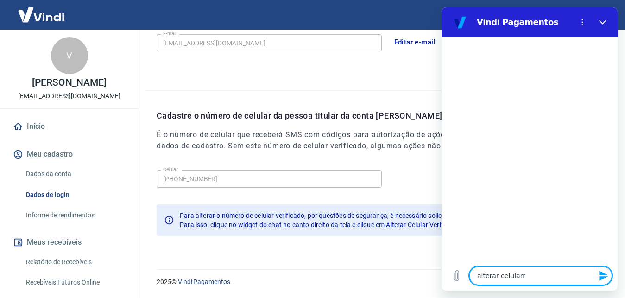
type textarea "x"
type textarea "alterar celular"
type textarea "x"
type textarea "alterar celular v"
type textarea "x"
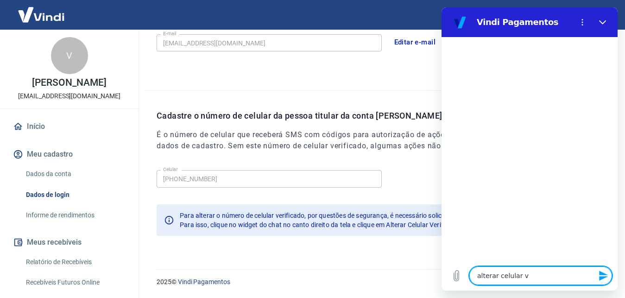
type textarea "alterar celular ve"
type textarea "x"
type textarea "alterar celular ver"
type textarea "x"
type textarea "alterar celular veri"
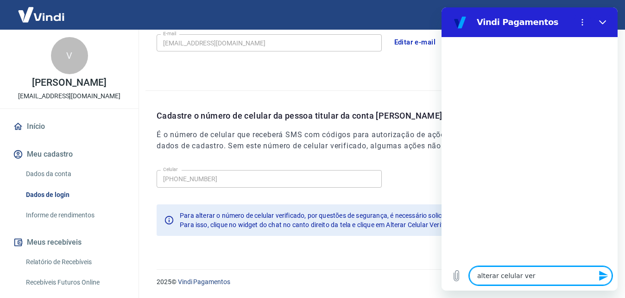
type textarea "x"
type textarea "alterar celular verii"
type textarea "x"
type textarea "alterar celular veriii"
type textarea "x"
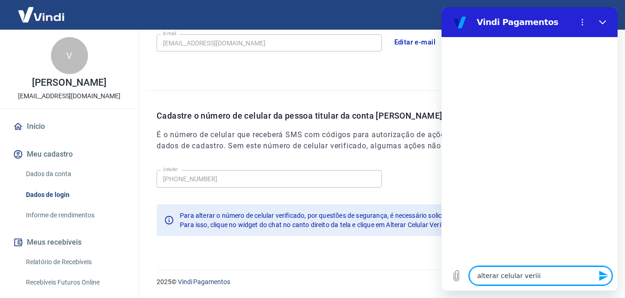
type textarea "alterar celular veriiii"
type textarea "x"
type textarea "alterar celular veriii"
type textarea "x"
type textarea "alterar celular verii"
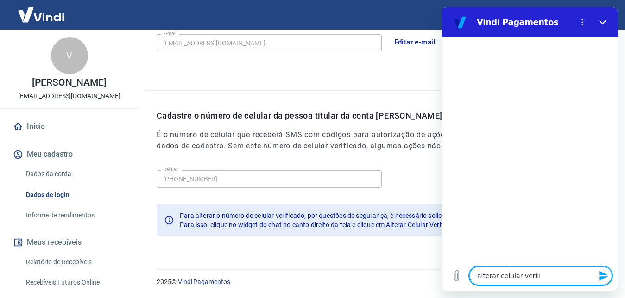
type textarea "x"
type textarea "alterar celular veri"
type textarea "x"
type textarea "alterar celular verif"
type textarea "x"
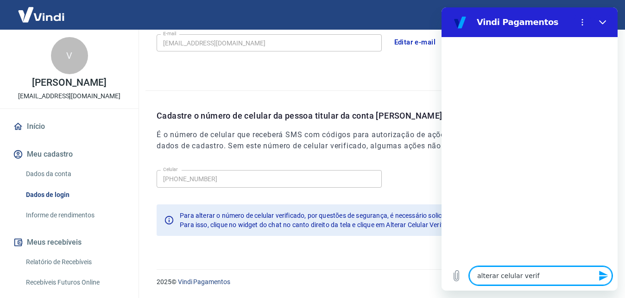
type textarea "alterar celular verifi"
type textarea "x"
type textarea "alterar celular verific"
type textarea "x"
type textarea "alterar celular verifica"
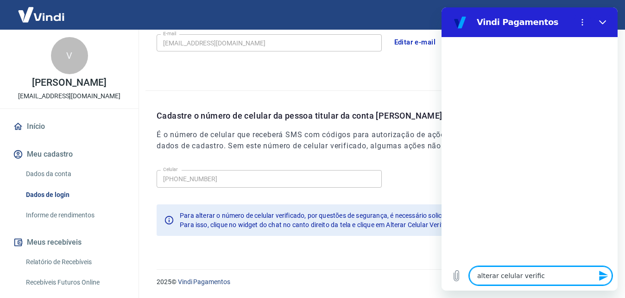
type textarea "x"
type textarea "alterar celular verificad"
type textarea "x"
type textarea "alterar celular verificado"
type textarea "x"
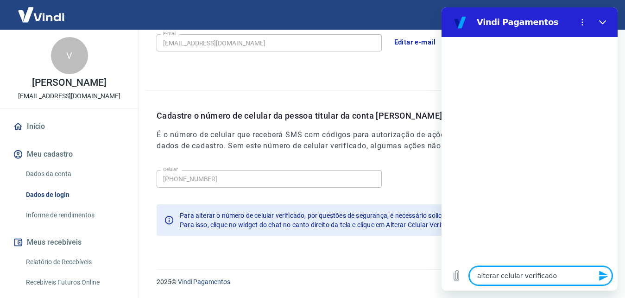
type textarea "alterar celular verificado"
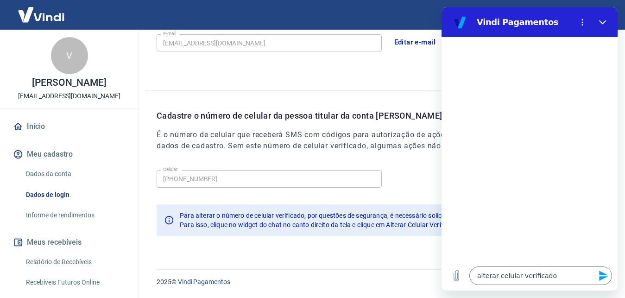
click at [606, 275] on icon "Enviar mensagem" at bounding box center [603, 275] width 11 height 11
click at [606, 275] on textarea "alterar celular verificado" at bounding box center [540, 275] width 143 height 19
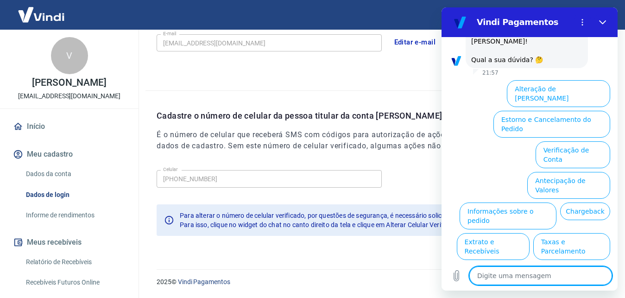
scroll to position [63, 0]
click at [581, 263] on button "Alterar celular verificado" at bounding box center [567, 276] width 86 height 27
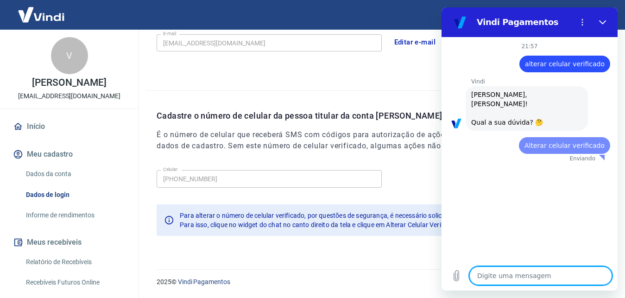
scroll to position [0, 0]
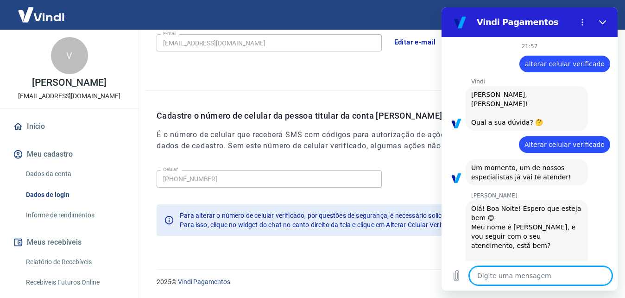
type textarea "x"
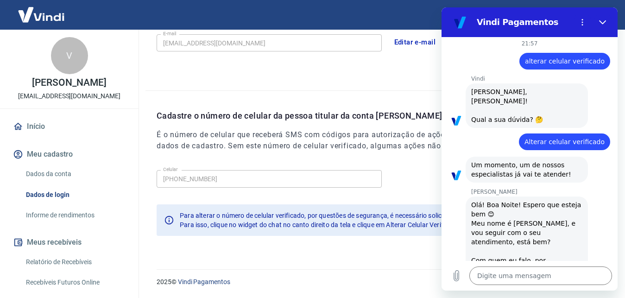
click at [581, 231] on div "[PERSON_NAME] diz: Olá! Boa Noite! Espero que esteja bem 😊 Meu nome é [PERSON_N…" at bounding box center [533, 237] width 169 height 82
click at [543, 279] on textarea at bounding box center [540, 275] width 143 height 19
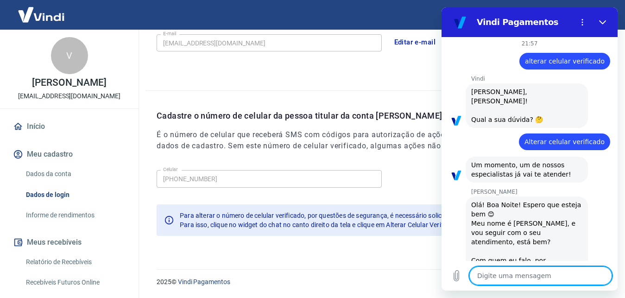
click at [543, 279] on textarea at bounding box center [540, 275] width 143 height 19
type textarea "V"
type textarea "x"
type textarea "Va"
type textarea "x"
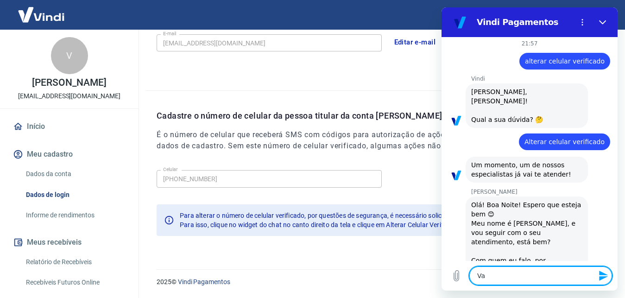
type textarea "Van"
type textarea "x"
type textarea "Vane"
type textarea "x"
type textarea "Vanes"
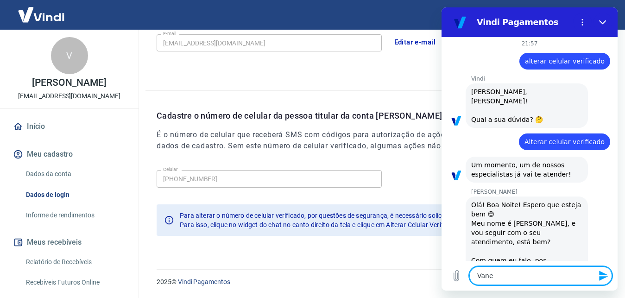
type textarea "x"
type textarea "Vaness"
type textarea "x"
type textarea "[PERSON_NAME]"
type textarea "x"
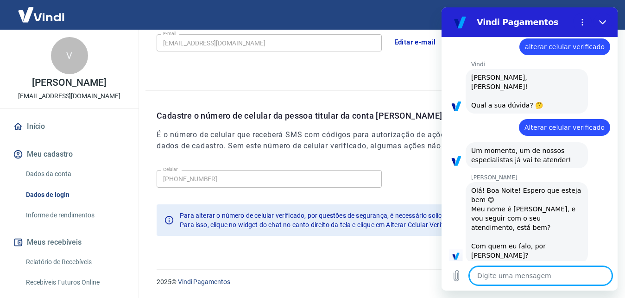
type textarea "x"
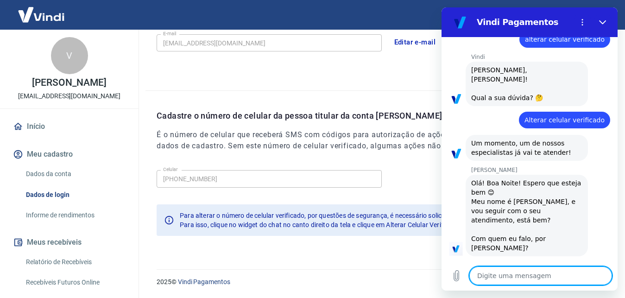
scroll to position [25, 0]
type textarea "M"
type textarea "x"
type textarea "Ma"
type textarea "x"
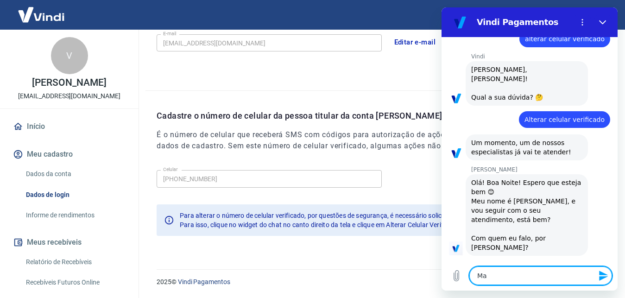
type textarea "Mar"
type textarea "x"
type textarea "[PERSON_NAME]"
type textarea "x"
type textarea "Marce"
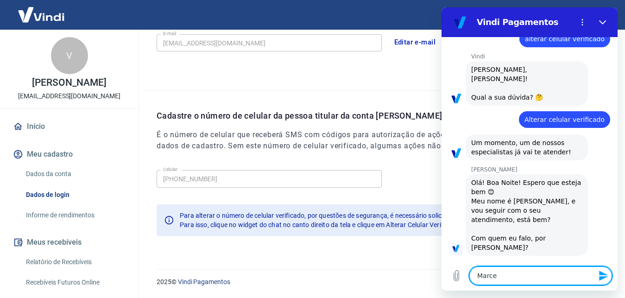
type textarea "x"
type textarea "[PERSON_NAME]"
type textarea "x"
type textarea "Marce"
type textarea "x"
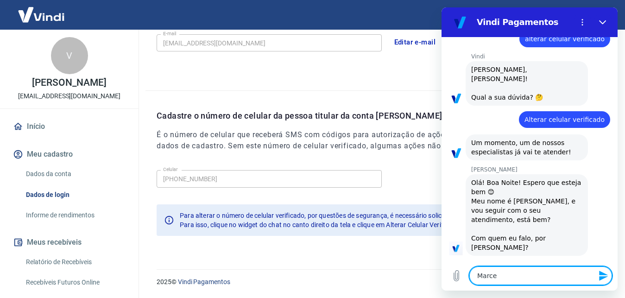
type textarea "[PERSON_NAME]"
type textarea "x"
type textarea "Marcele"
type textarea "x"
type textarea "Marcele"
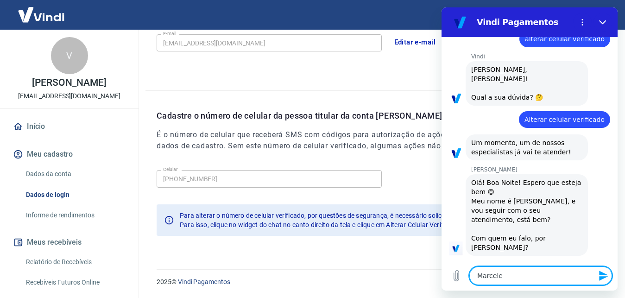
type textarea "x"
type textarea "[PERSON_NAME]"
type textarea "x"
type textarea "Marcele al"
type textarea "x"
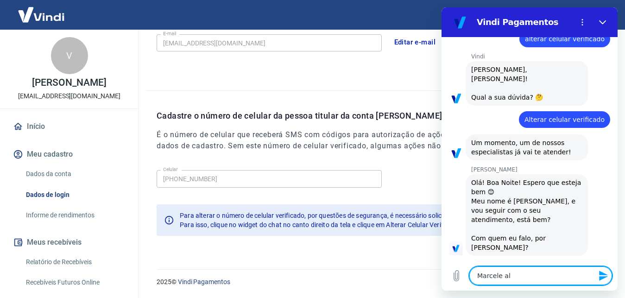
type textarea "[PERSON_NAME]"
type textarea "x"
type textarea "[PERSON_NAME]"
type textarea "x"
type textarea "[PERSON_NAME]"
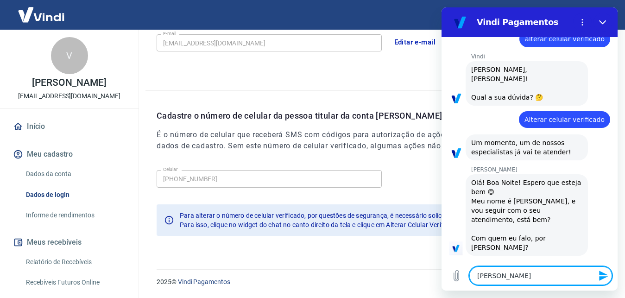
type textarea "x"
type textarea "[PERSON_NAME]"
type textarea "x"
type textarea "[PERSON_NAME]"
type textarea "x"
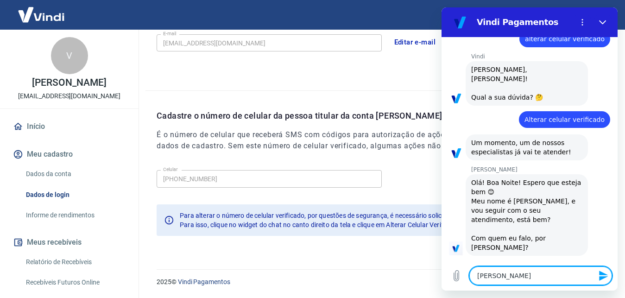
type textarea "[PERSON_NAME]"
type textarea "x"
type textarea "[PERSON_NAME]"
type textarea "x"
type textarea "[PERSON_NAME]"
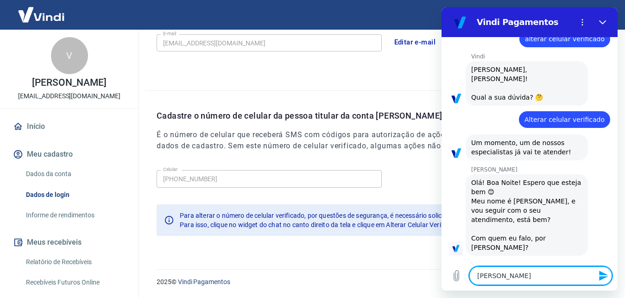
type textarea "x"
type textarea "[PERSON_NAME] alterei o"
type textarea "x"
type textarea "[PERSON_NAME] alterei o"
type textarea "x"
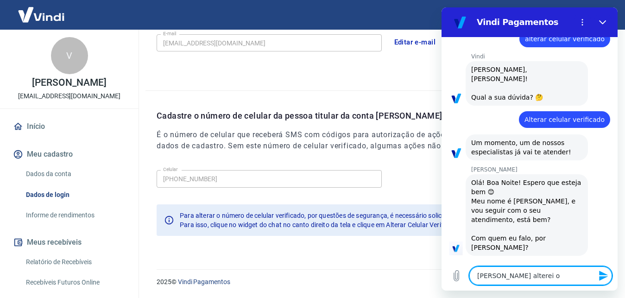
type textarea "[PERSON_NAME] alterei o n"
type textarea "x"
type textarea "[PERSON_NAME] alterei o nu"
type textarea "x"
type textarea "[PERSON_NAME] alterei o num"
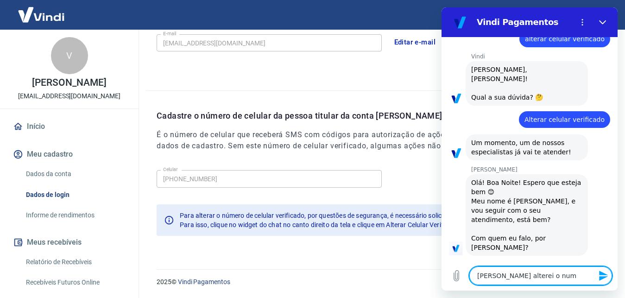
type textarea "x"
type textarea "[PERSON_NAME] alterei o nume"
type textarea "x"
type textarea "[PERSON_NAME] alterei o numer"
type textarea "x"
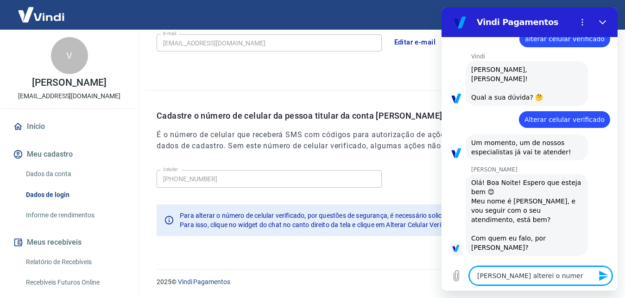
type textarea "[PERSON_NAME] o numero"
type textarea "x"
type textarea "[PERSON_NAME] o numero"
type textarea "x"
type textarea "[PERSON_NAME] alterei o numero d"
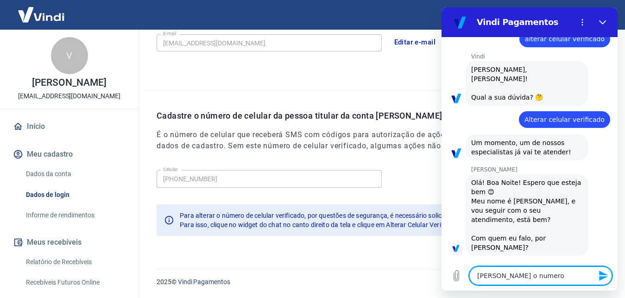
type textarea "x"
type textarea "[PERSON_NAME] alterei o numero do"
type textarea "x"
type textarea "[PERSON_NAME] alterei o numero do"
type textarea "x"
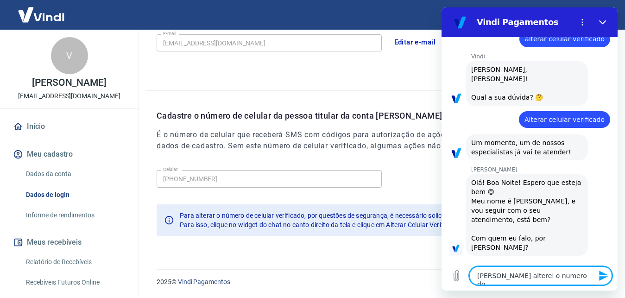
type textarea "[PERSON_NAME] alterei o numero do c"
type textarea "x"
type textarea "[PERSON_NAME] alterei o numero do ce"
type textarea "x"
type textarea "[PERSON_NAME] alterei o numero do cel"
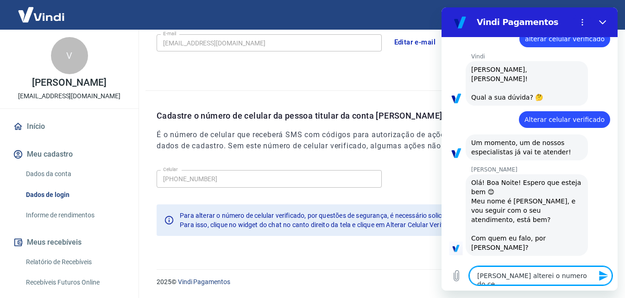
type textarea "x"
type textarea "[PERSON_NAME] alterei o numero do celu"
type textarea "x"
type textarea "[PERSON_NAME] alterei o numero do celul"
type textarea "x"
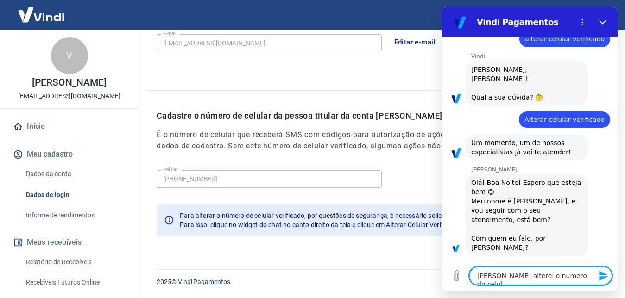
type textarea "[PERSON_NAME] alterei o numero do celula"
type textarea "x"
type textarea "[PERSON_NAME] alterei o numero do celular"
type textarea "x"
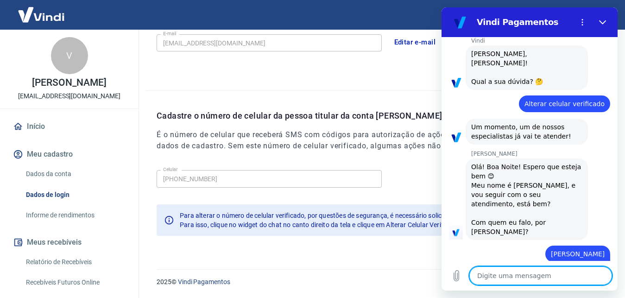
type textarea "x"
type textarea "m"
type textarea "x"
type textarea "ma"
type textarea "x"
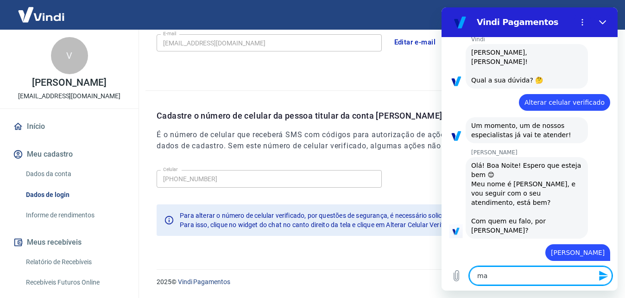
scroll to position [43, 0]
type textarea "mas"
type textarea "x"
type textarea "mas"
type textarea "x"
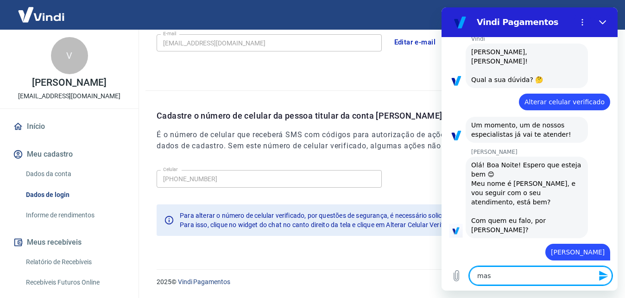
type textarea "mas q"
type textarea "x"
type textarea "mas qu"
type textarea "x"
type textarea "mas qua"
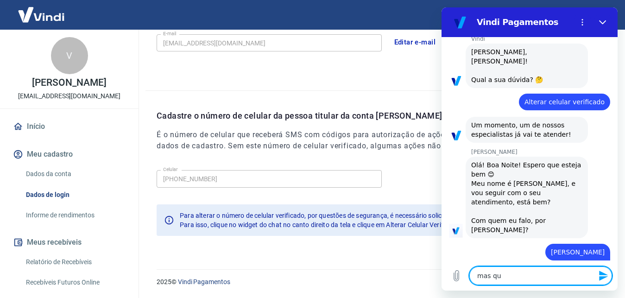
type textarea "x"
type textarea "mas quan"
type textarea "x"
type textarea "mas quand"
type textarea "x"
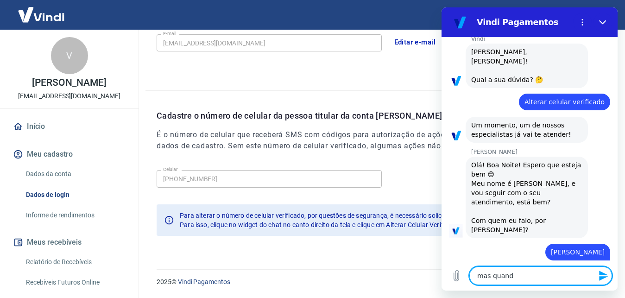
type textarea "mas quando"
type textarea "x"
type textarea "mas quando"
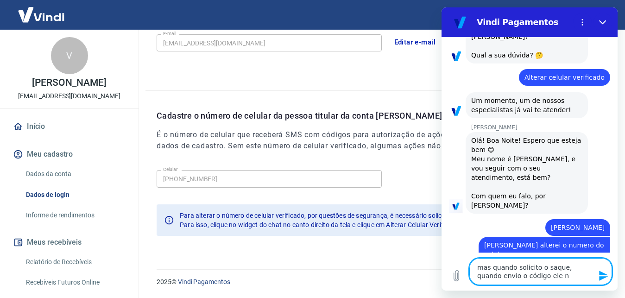
scroll to position [69, 0]
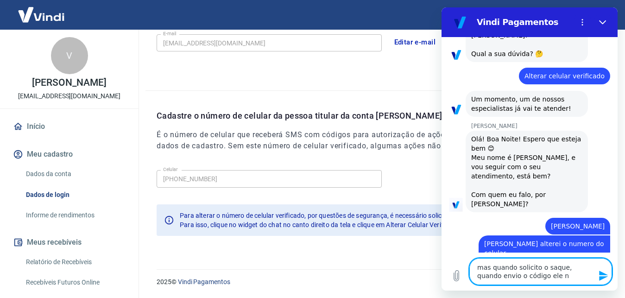
click at [593, 268] on textarea "mas quando solicito o saque, quando envio o código ele n" at bounding box center [540, 271] width 143 height 27
click at [513, 276] on textarea "mas quando solicito o saque, envio o código ele n" at bounding box center [540, 271] width 143 height 27
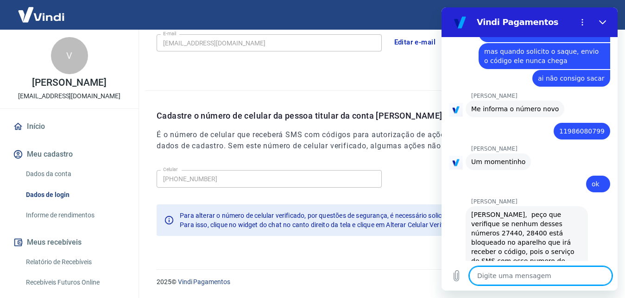
scroll to position [288, 0]
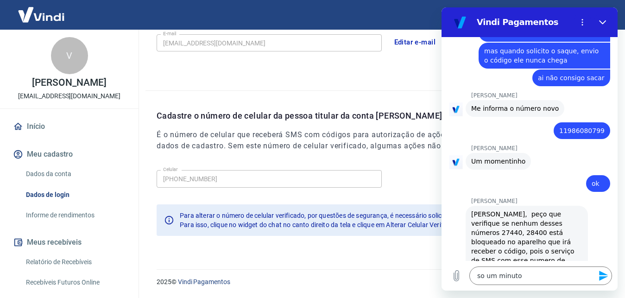
click at [600, 277] on icon "Enviar mensagem" at bounding box center [603, 276] width 9 height 10
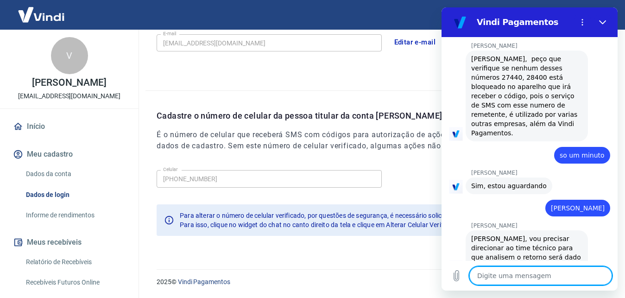
scroll to position [444, 0]
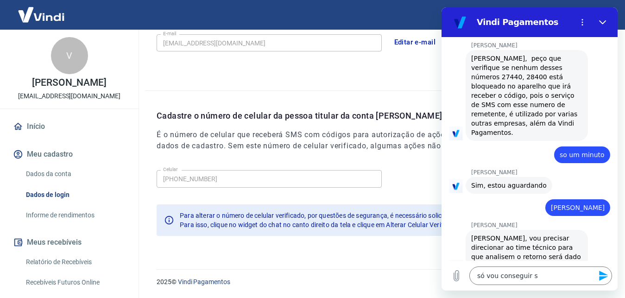
click at [599, 297] on div at bounding box center [602, 300] width 6 height 6
click at [552, 275] on textarea "só vou conseguir s" at bounding box center [540, 275] width 143 height 19
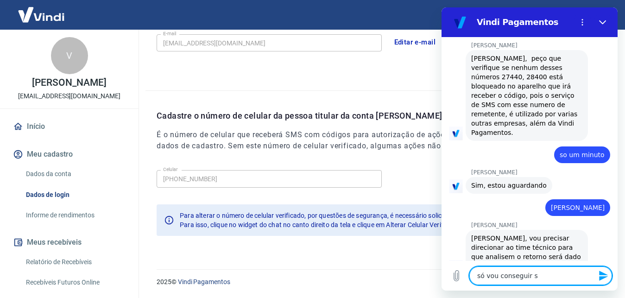
click at [552, 275] on textarea "só vou conseguir s" at bounding box center [540, 275] width 143 height 19
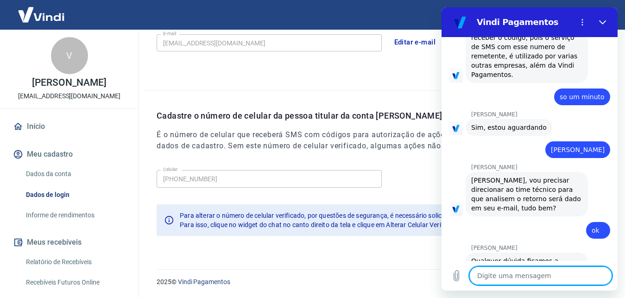
scroll to position [502, 0]
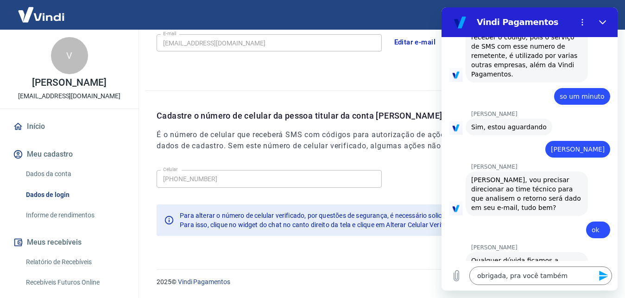
click at [601, 278] on icon "Enviar mensagem" at bounding box center [603, 276] width 9 height 10
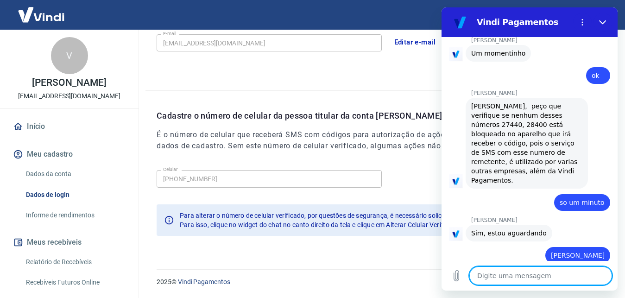
scroll to position [380, 0]
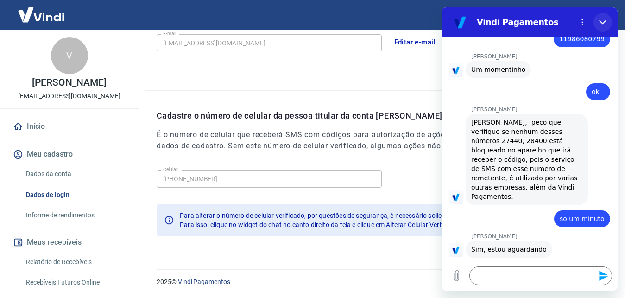
click at [603, 22] on icon "Fechar" at bounding box center [602, 22] width 7 height 7
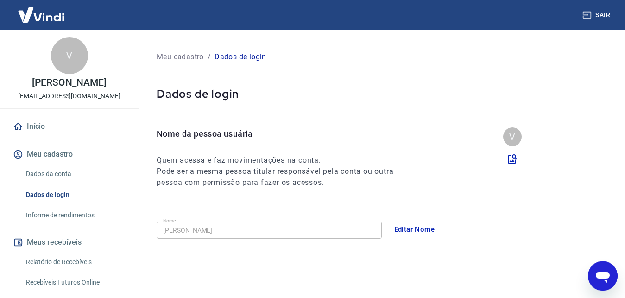
scroll to position [0, 0]
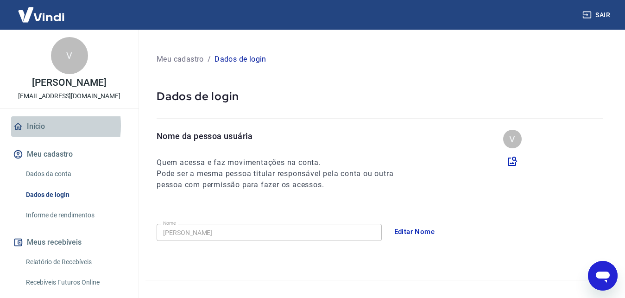
click at [31, 135] on link "Início" at bounding box center [69, 126] width 116 height 20
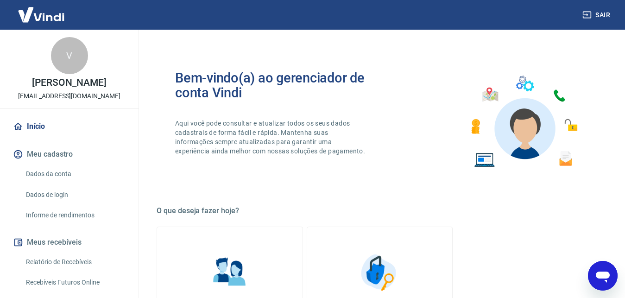
click at [36, 163] on button "Meu cadastro" at bounding box center [69, 154] width 116 height 20
click at [39, 136] on link "Início" at bounding box center [69, 126] width 116 height 20
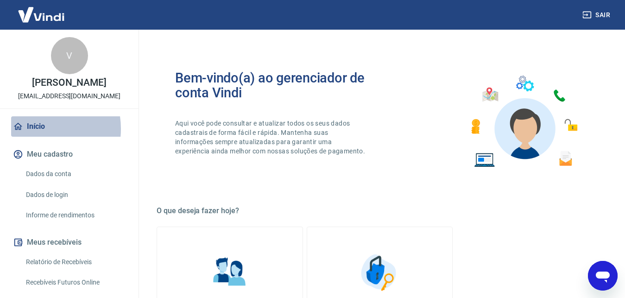
click at [35, 137] on link "Início" at bounding box center [69, 126] width 116 height 20
